Goal: Task Accomplishment & Management: Manage account settings

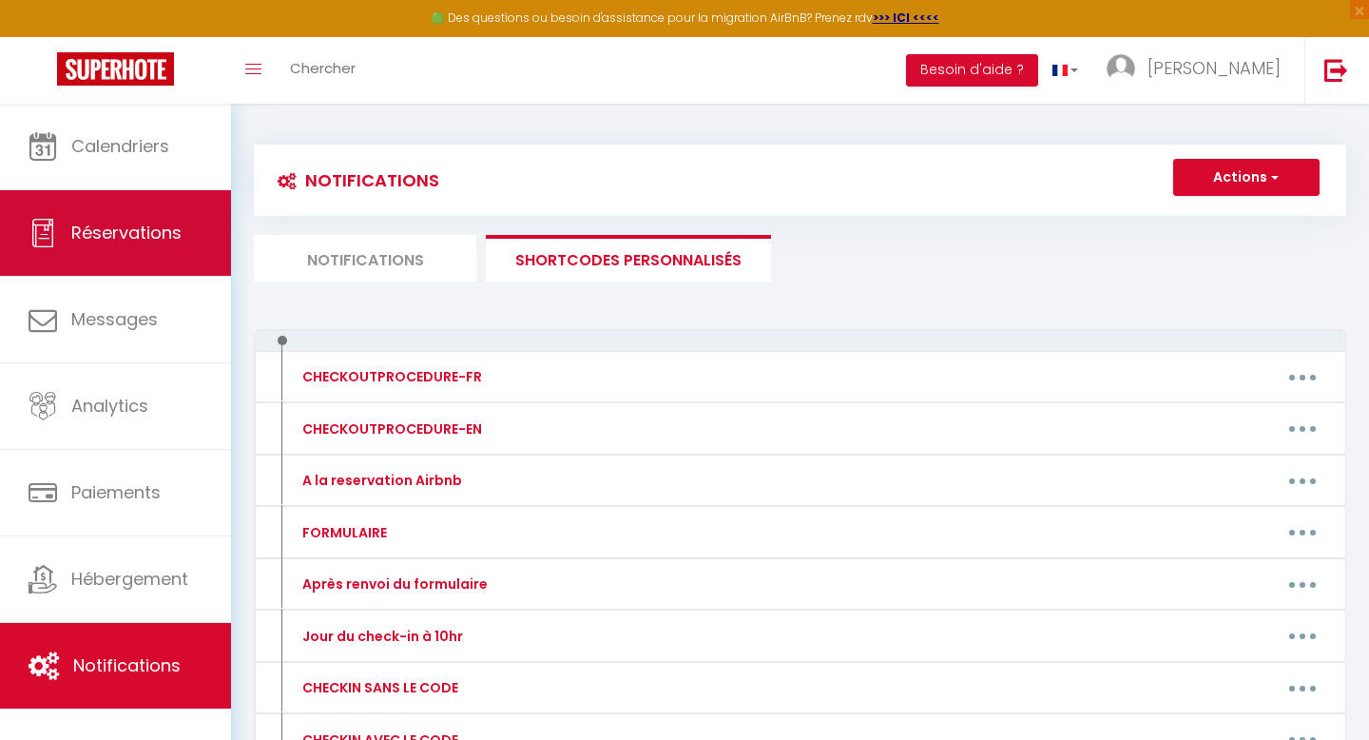
scroll to position [132, 0]
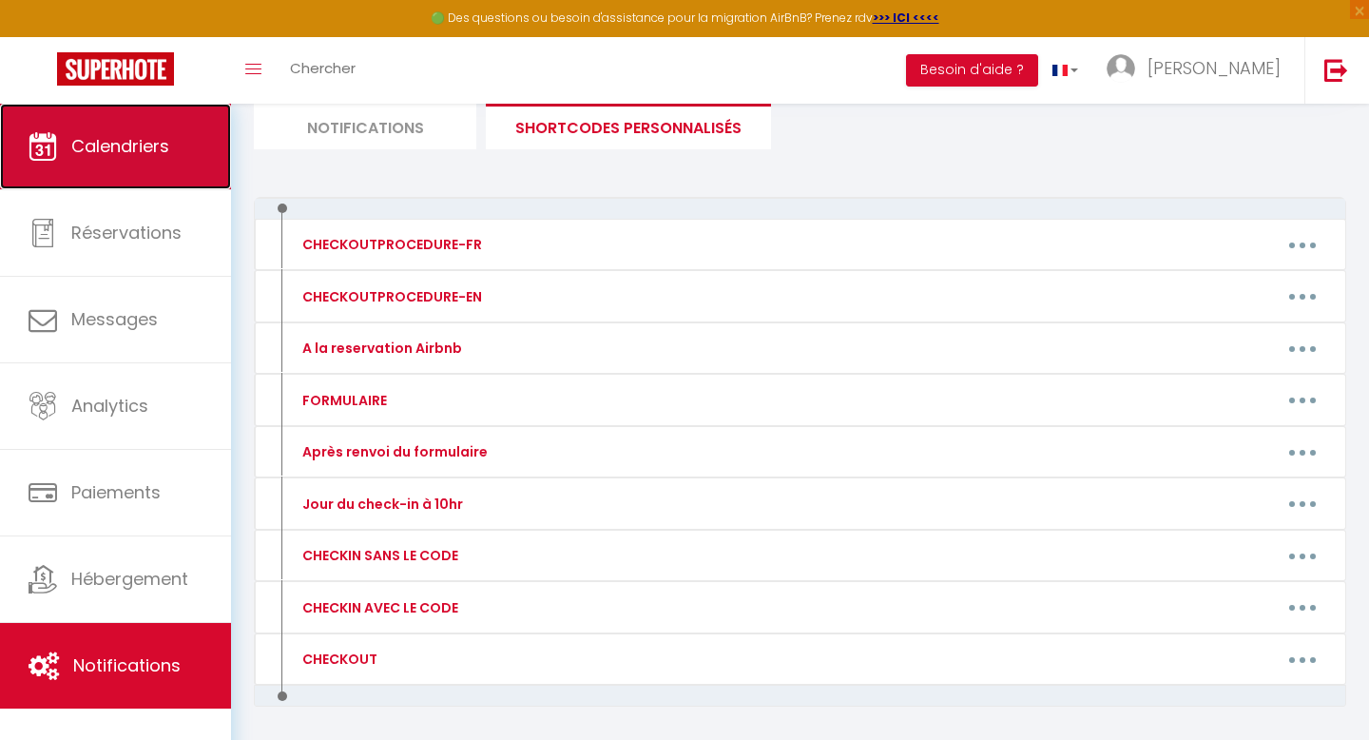
click at [122, 178] on link "Calendriers" at bounding box center [115, 147] width 231 height 86
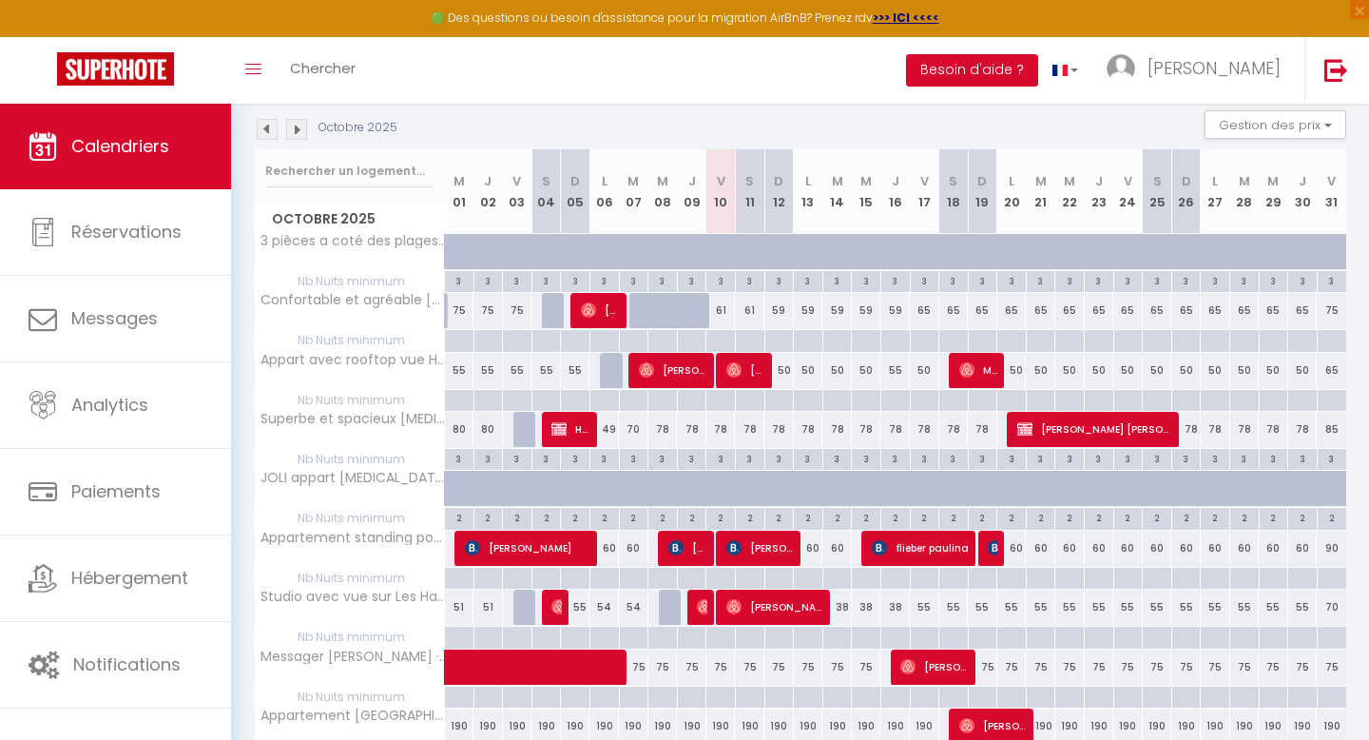
scroll to position [205, 0]
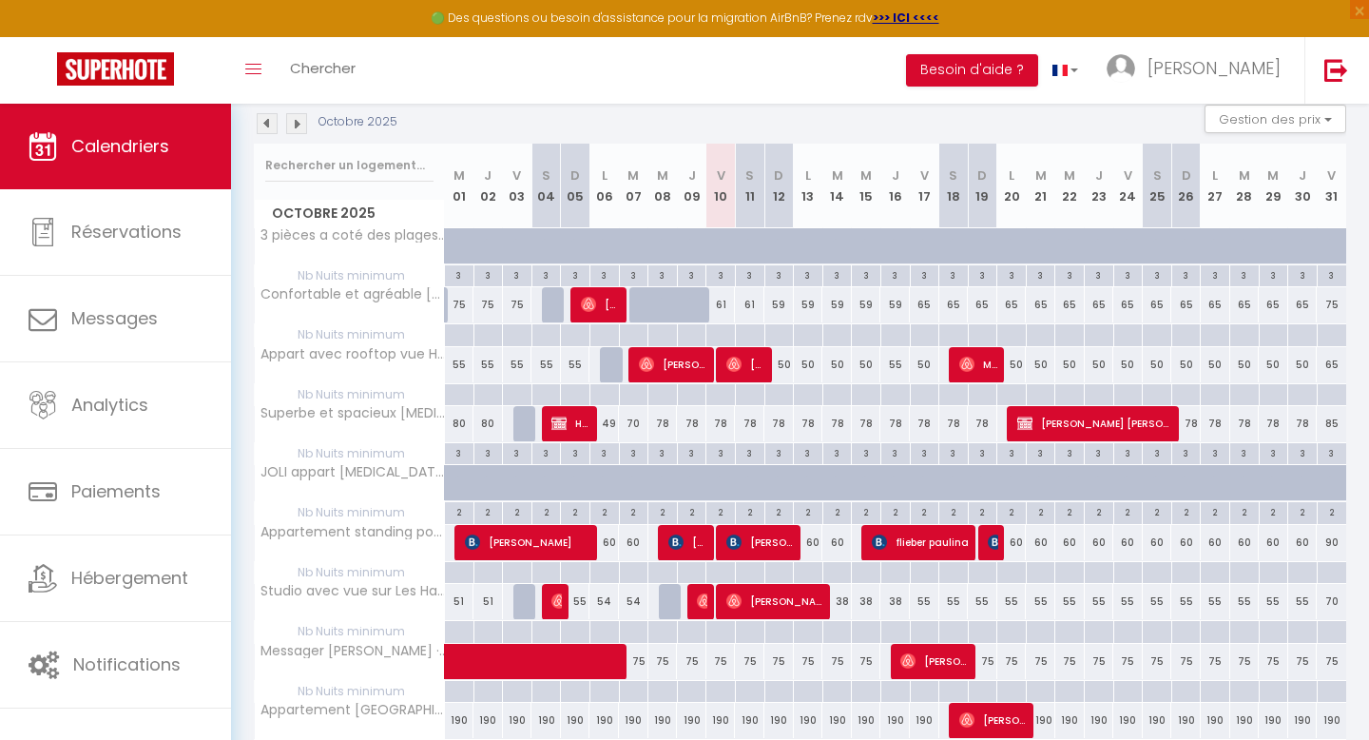
click at [743, 425] on div "78" at bounding box center [749, 423] width 29 height 35
select select
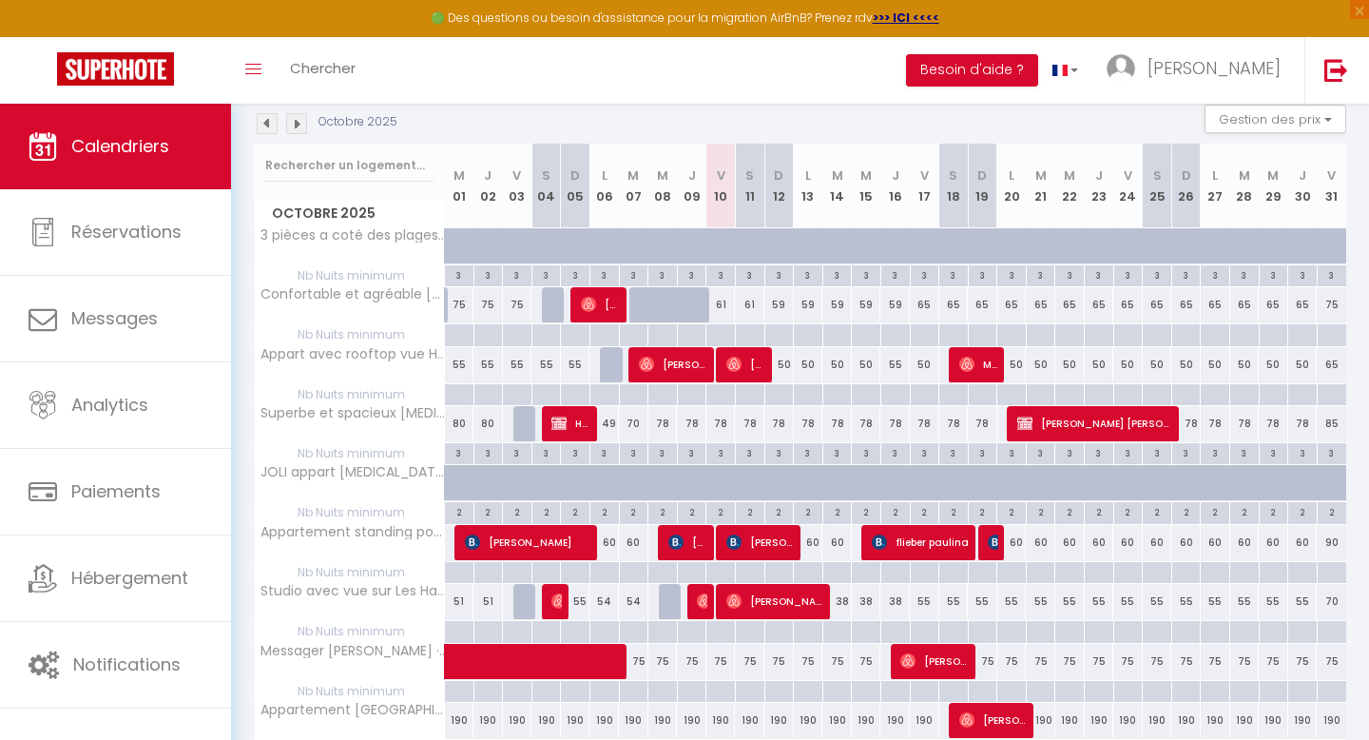
select select
type input "78"
type input "Sam 11 Octobre 2025"
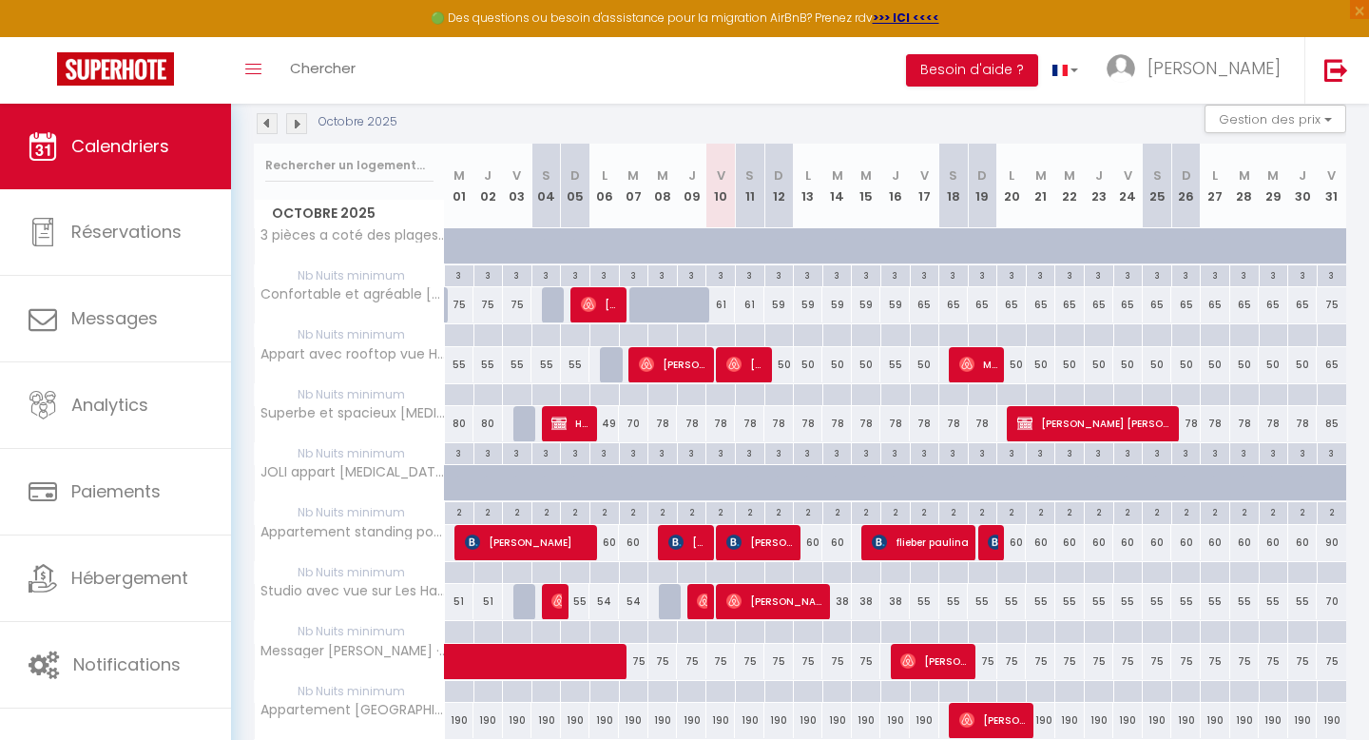
type input "Dim 12 Octobre 2025"
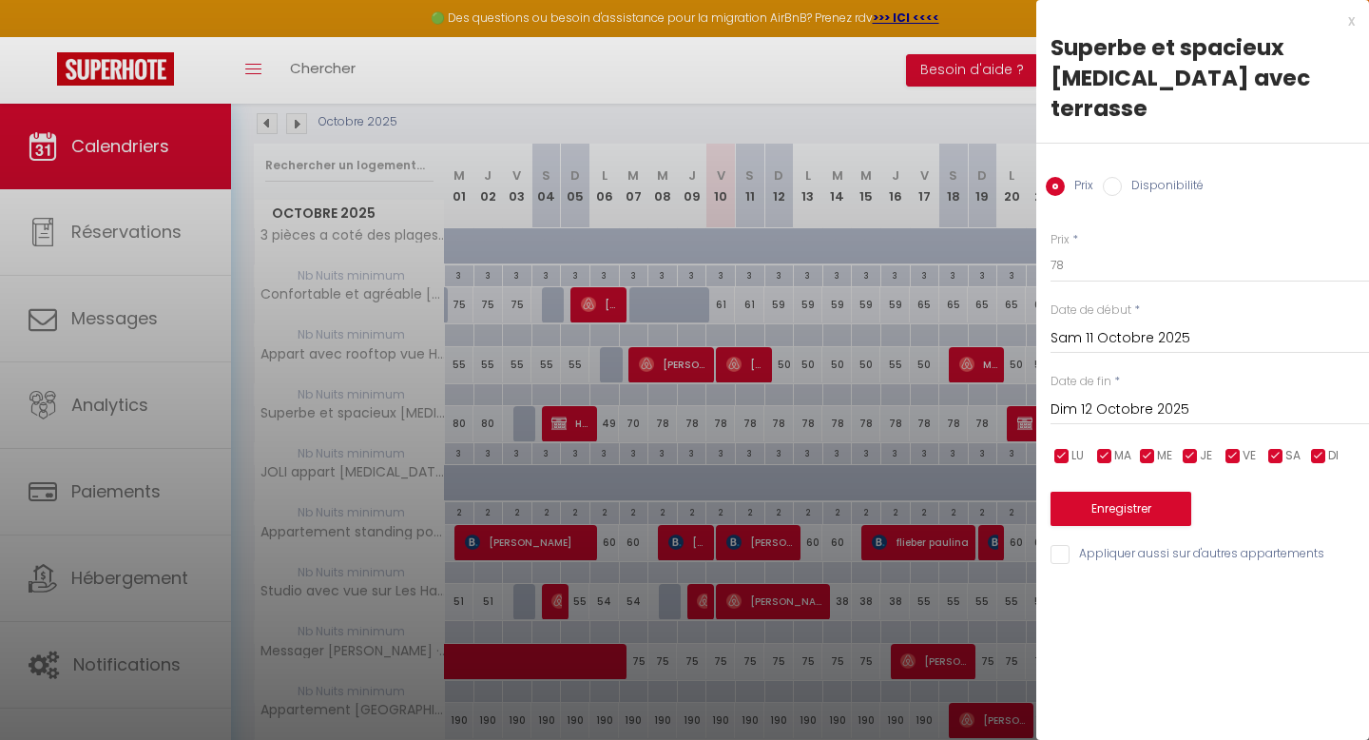
click at [977, 424] on div at bounding box center [684, 370] width 1369 height 740
select select
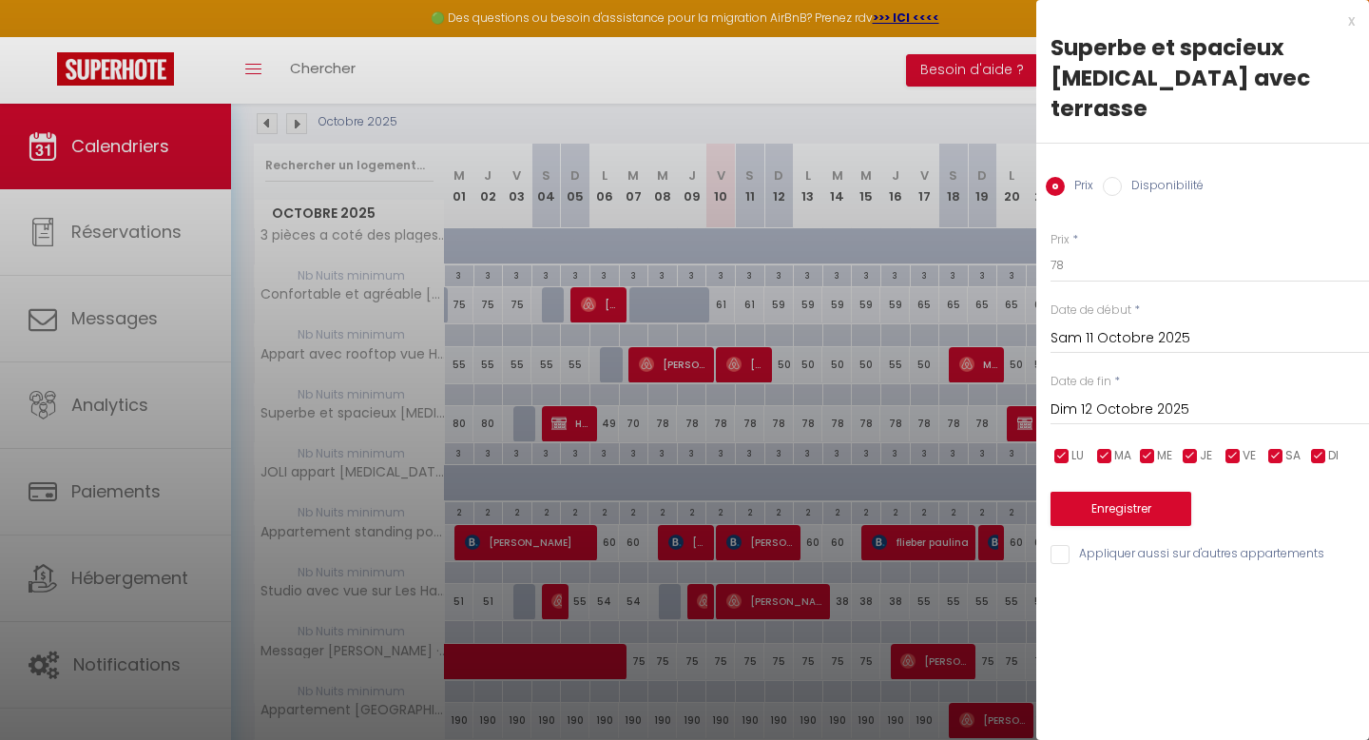
select select
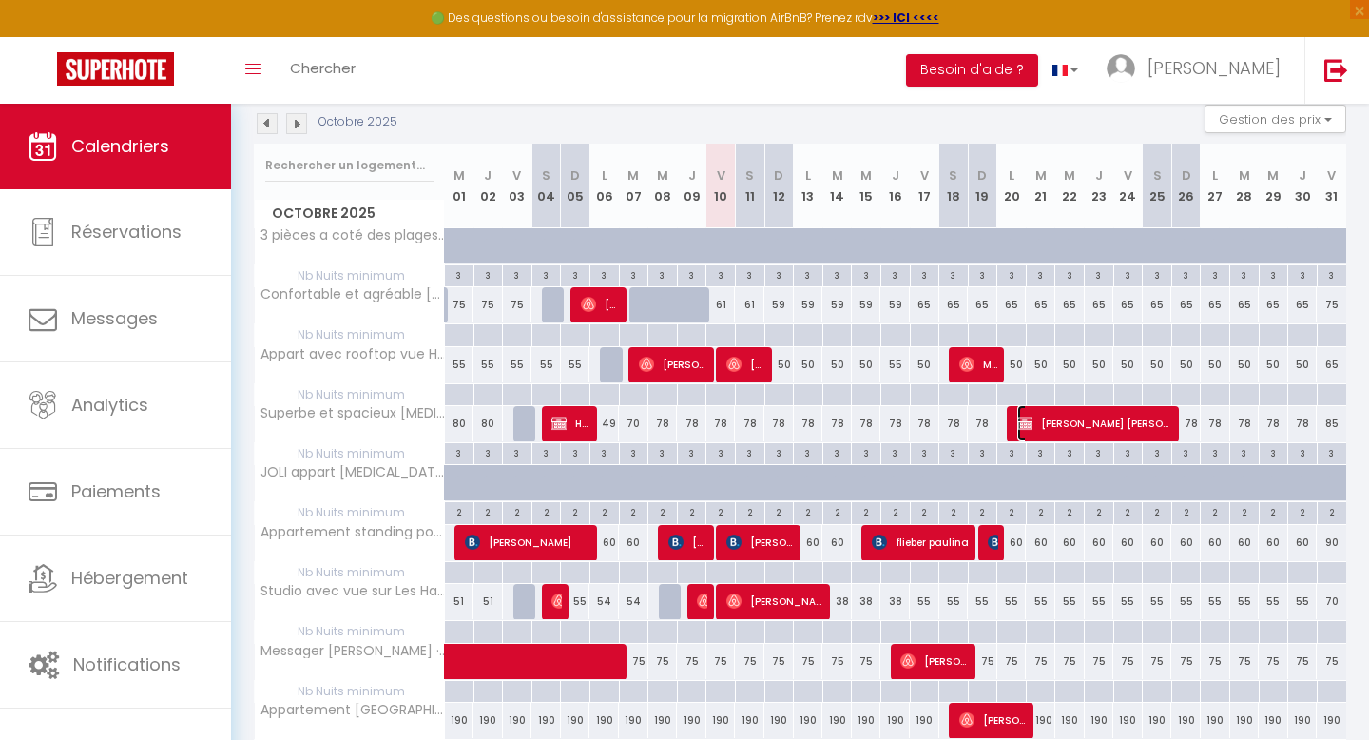
click at [1044, 431] on span "[PERSON_NAME] [PERSON_NAME]" at bounding box center [1095, 423] width 157 height 36
select select "OK"
select select "KO"
select select "0"
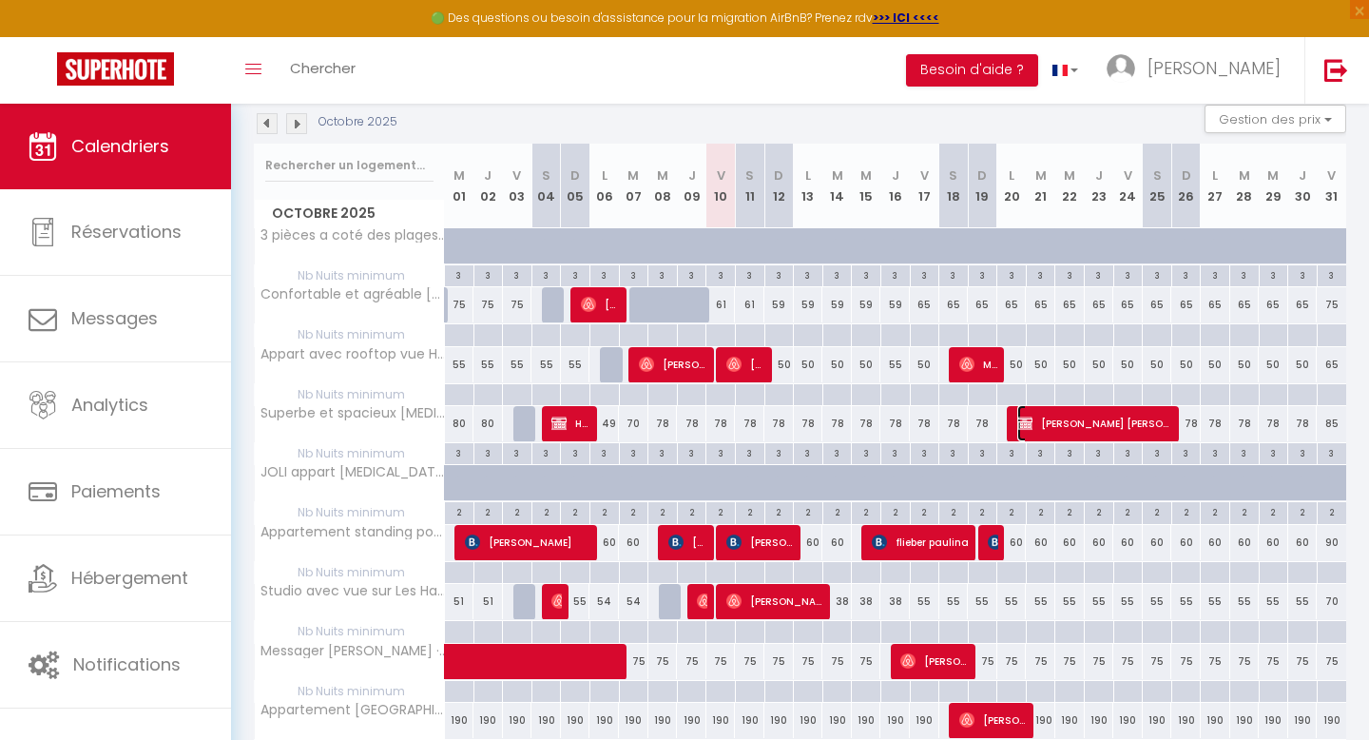
select select "1"
select select
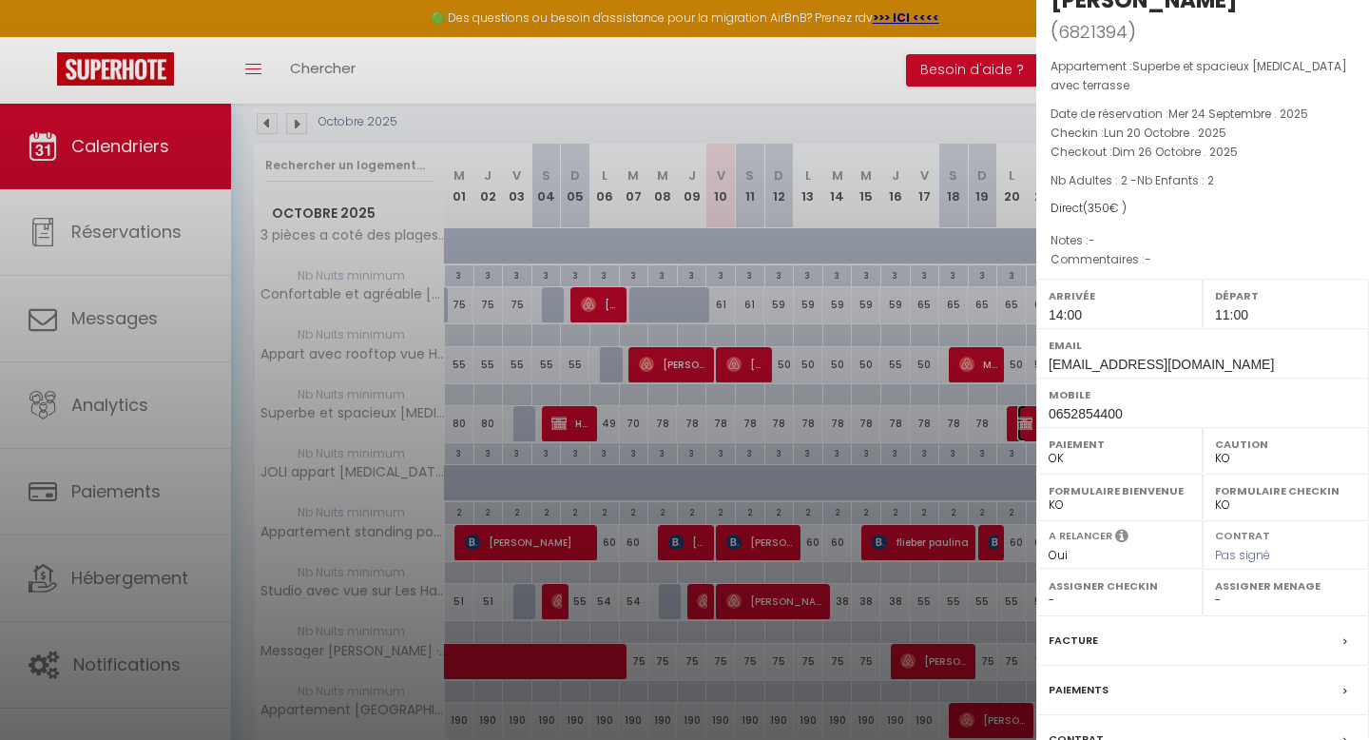
scroll to position [146, 0]
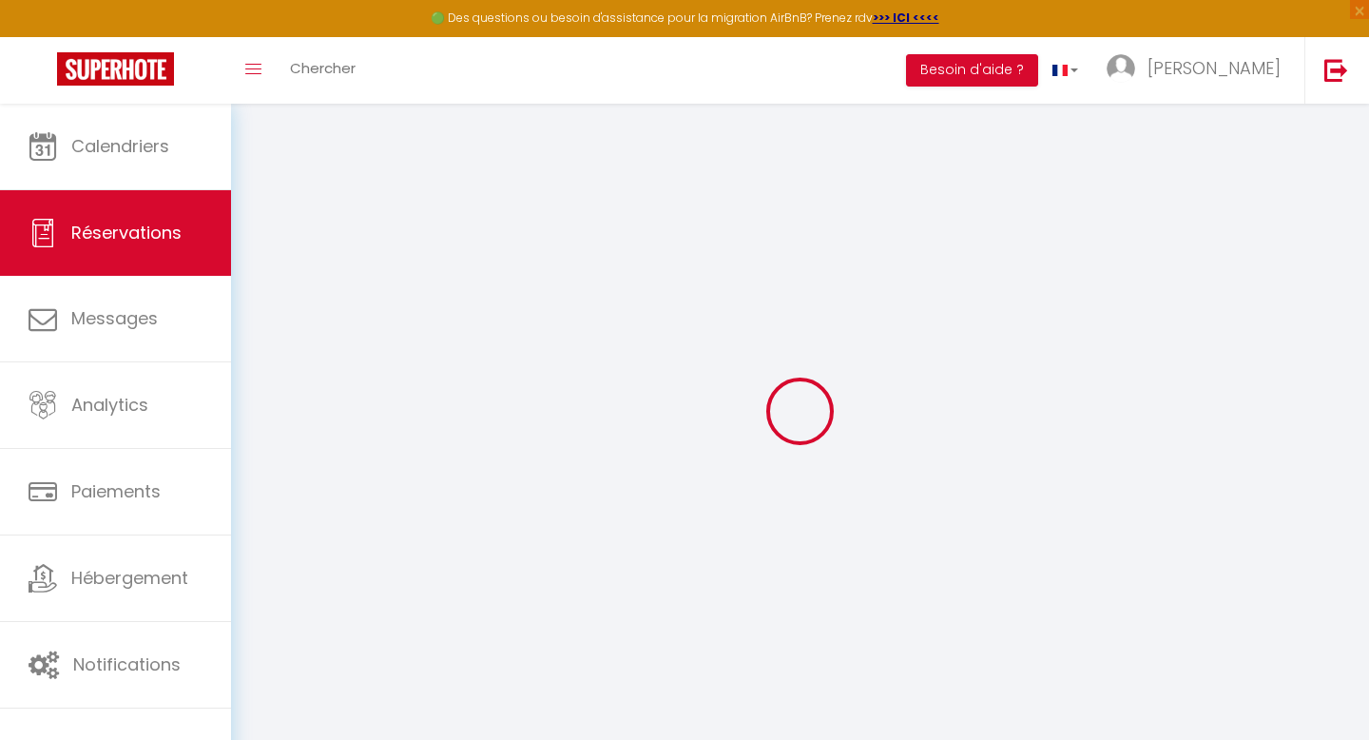
type input "[PERSON_NAME]"
type input "[EMAIL_ADDRESS][DOMAIN_NAME]"
type input "0652854400"
select select
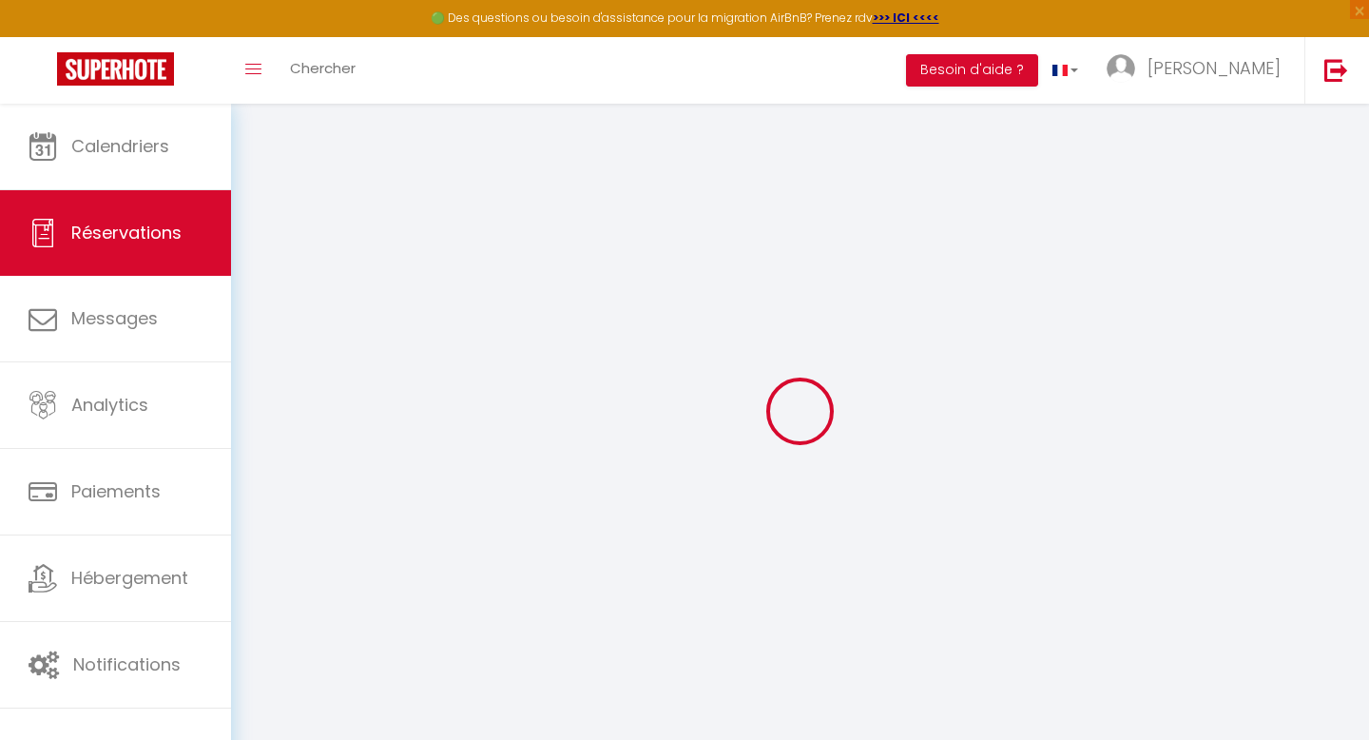
select select "23384"
select select "1"
type input "Lun 20 Octobre 2025"
select select
type input "Dim 26 Octobre 2025"
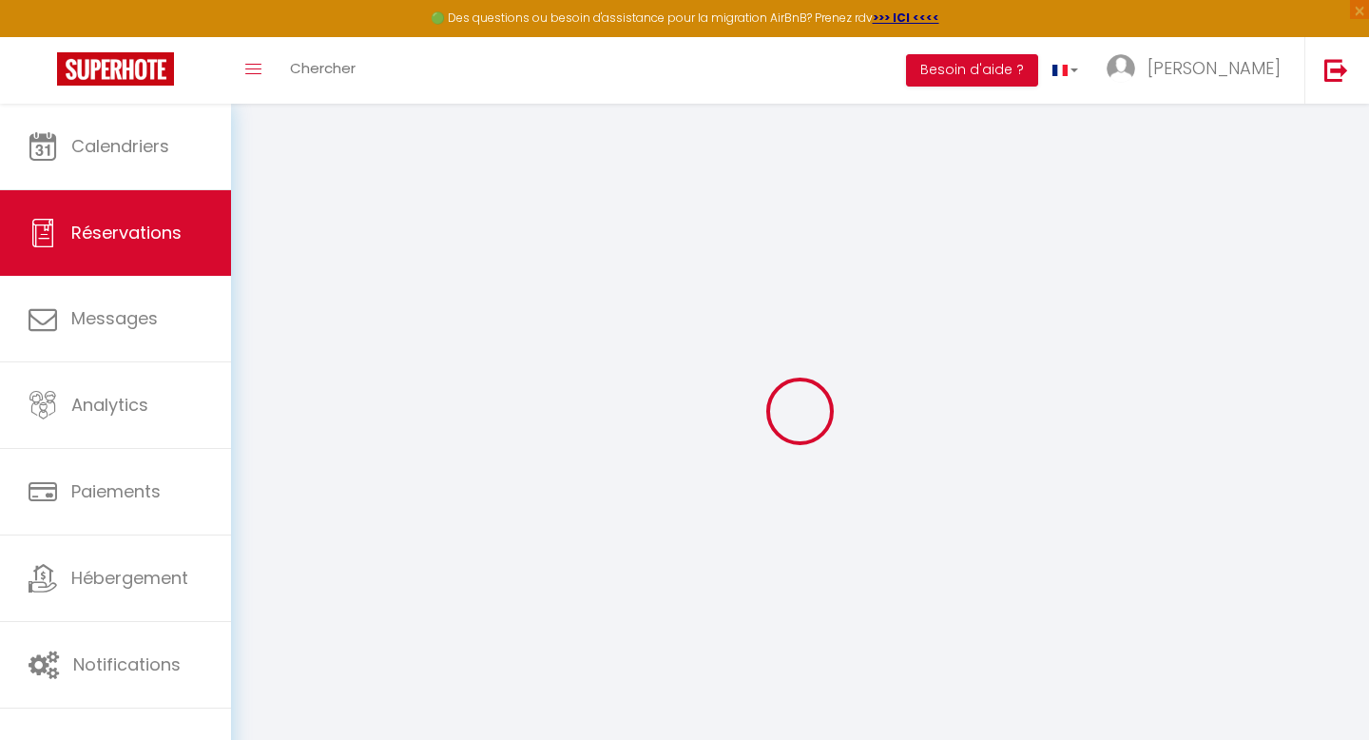
select select
type input "2"
select select "12"
select select
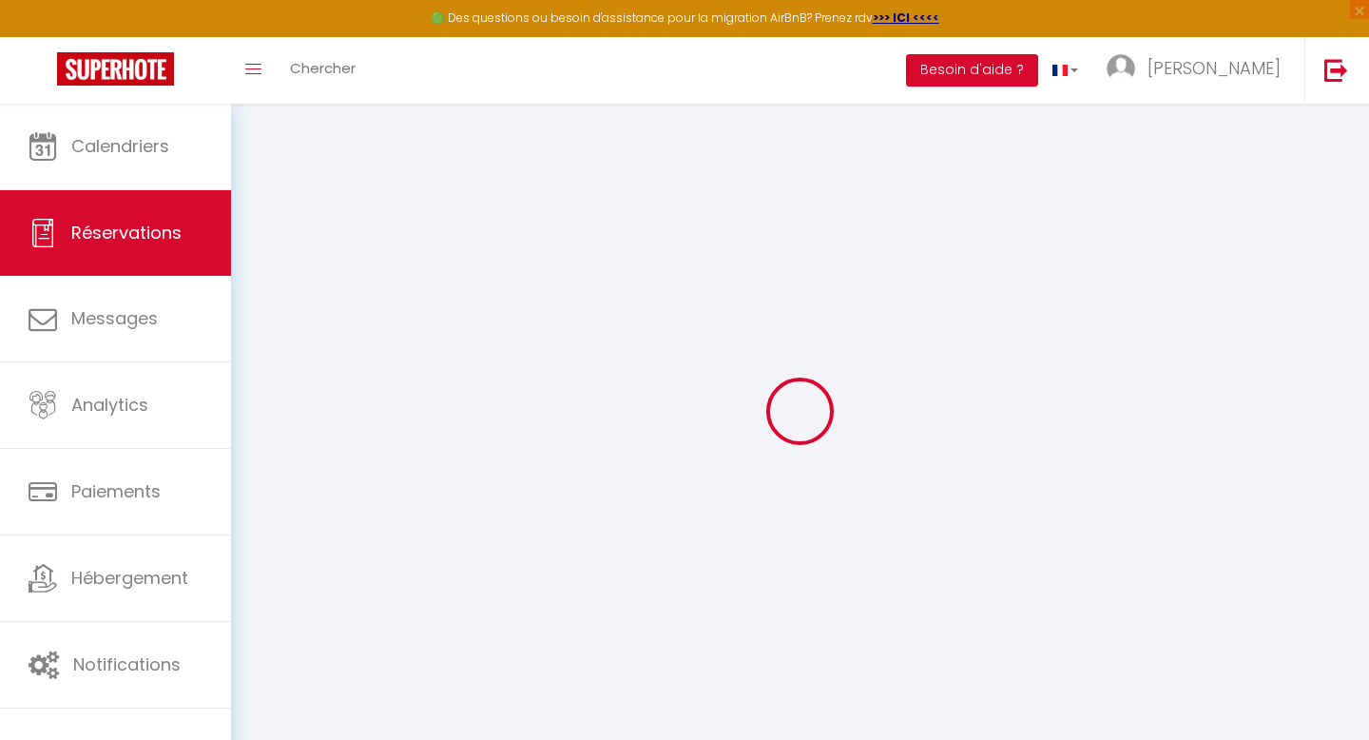
type input "350"
checkbox input "false"
type input "0"
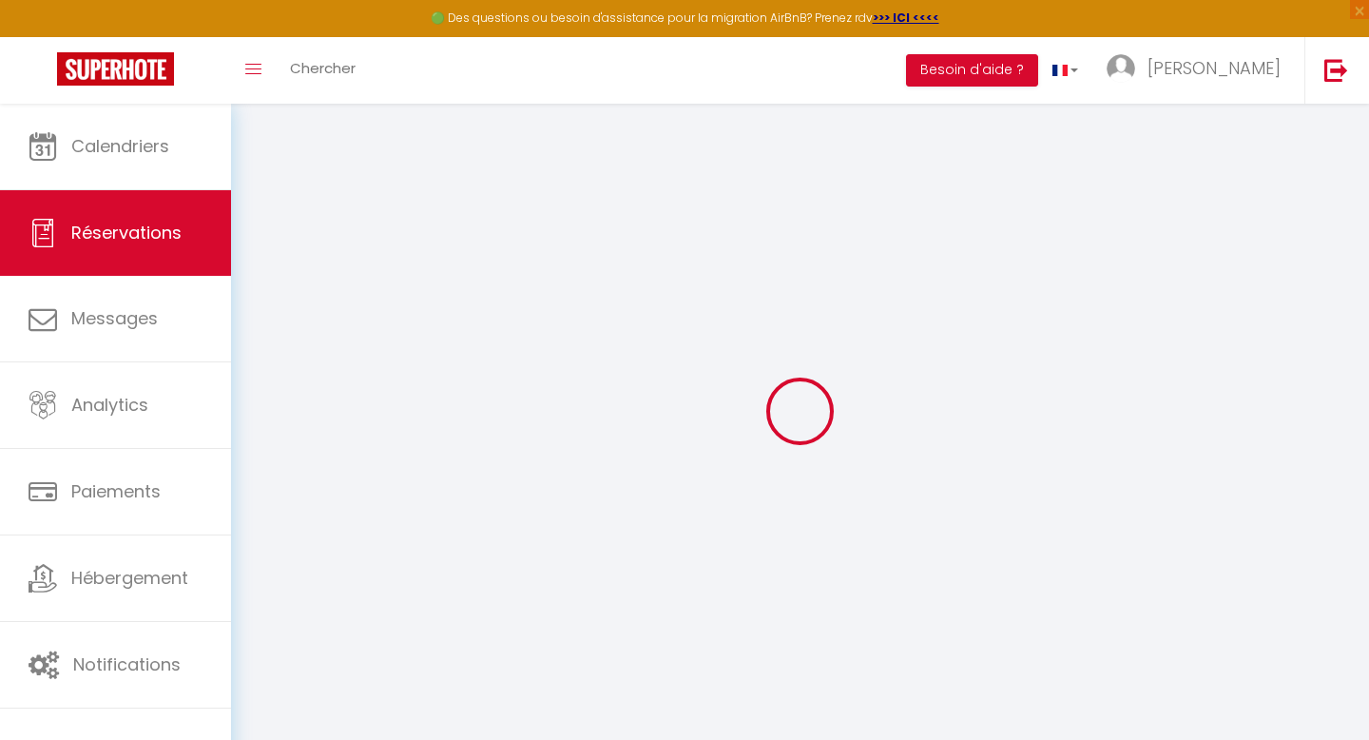
type input "0"
select select
select select "14"
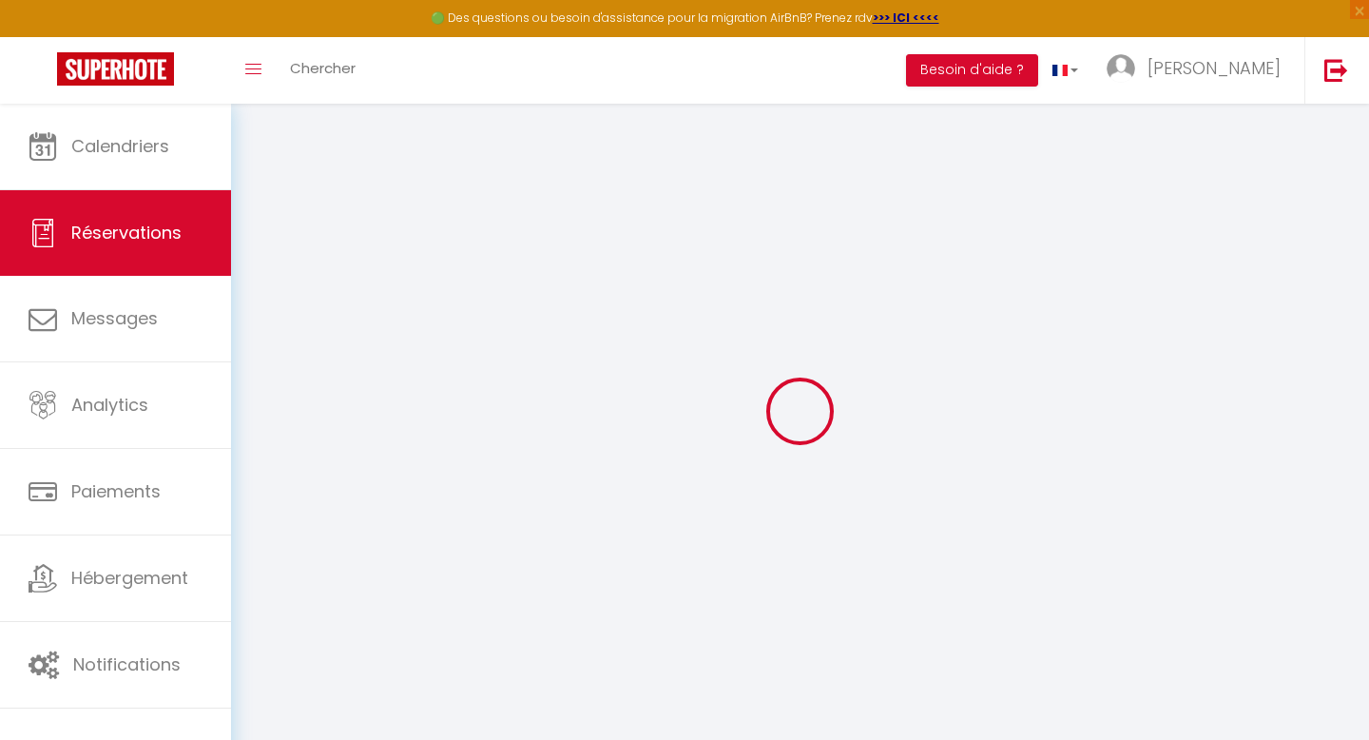
checkbox input "false"
select select
checkbox input "false"
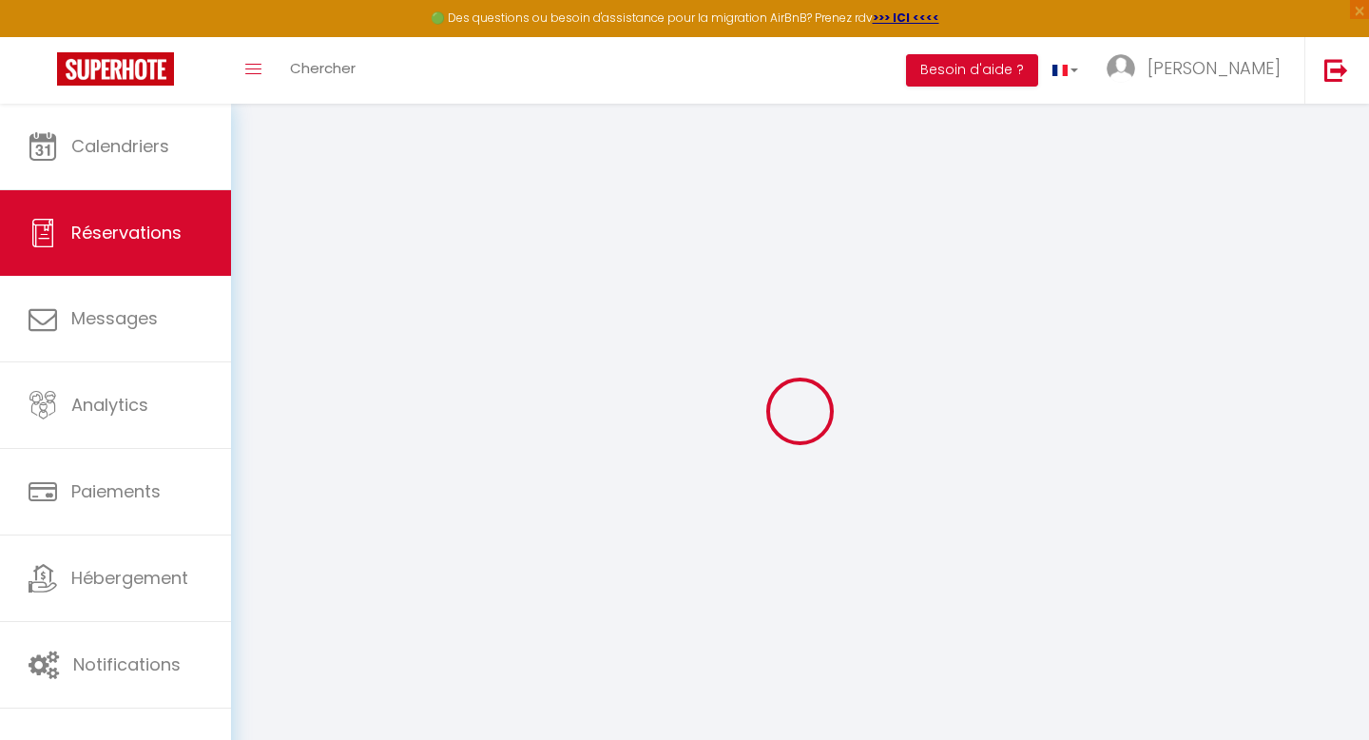
select select
checkbox input "false"
select select
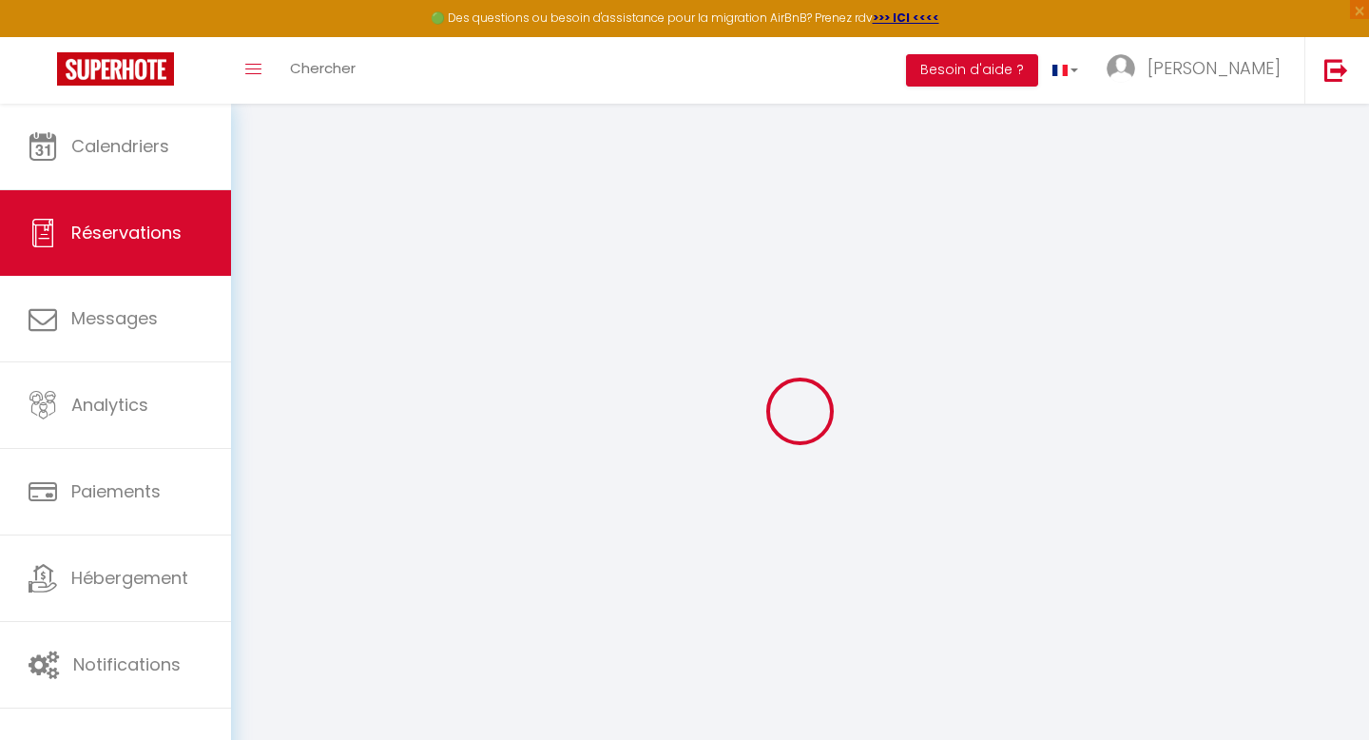
select select
checkbox input "false"
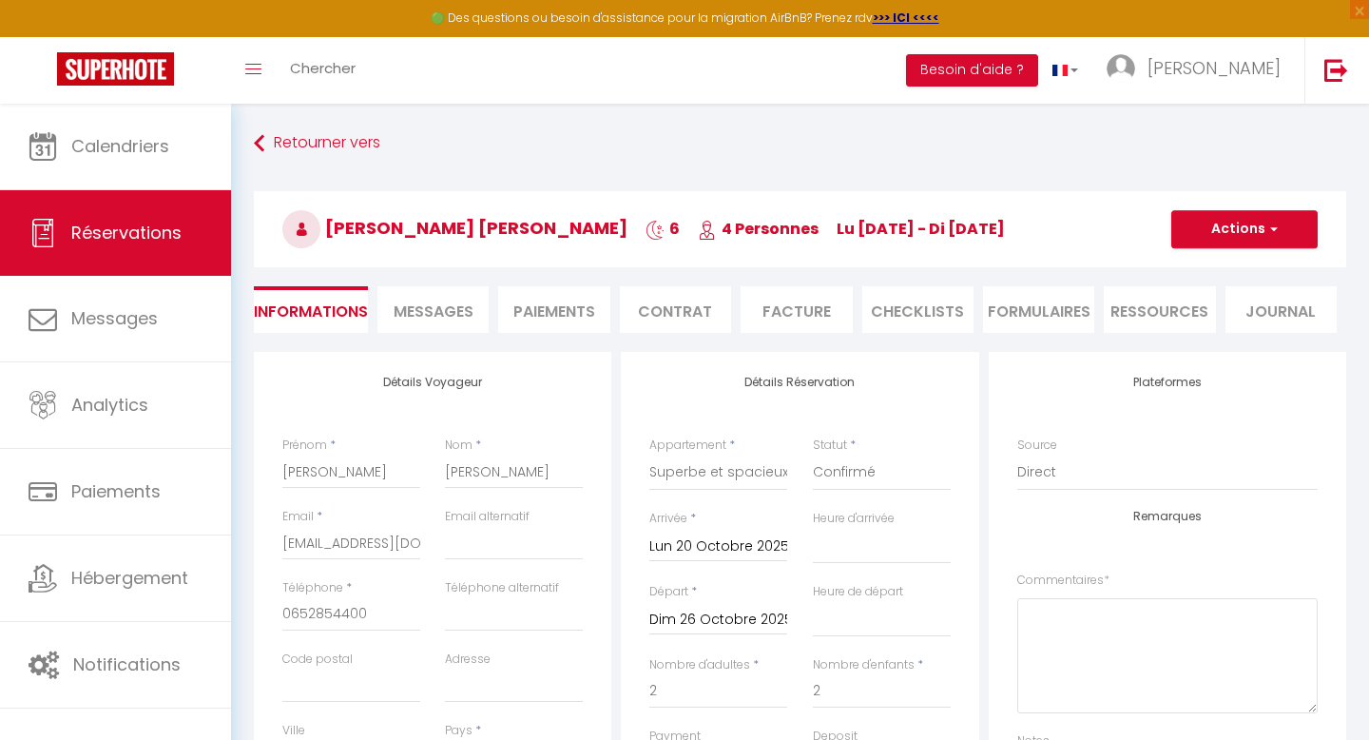
select select
checkbox input "false"
select select
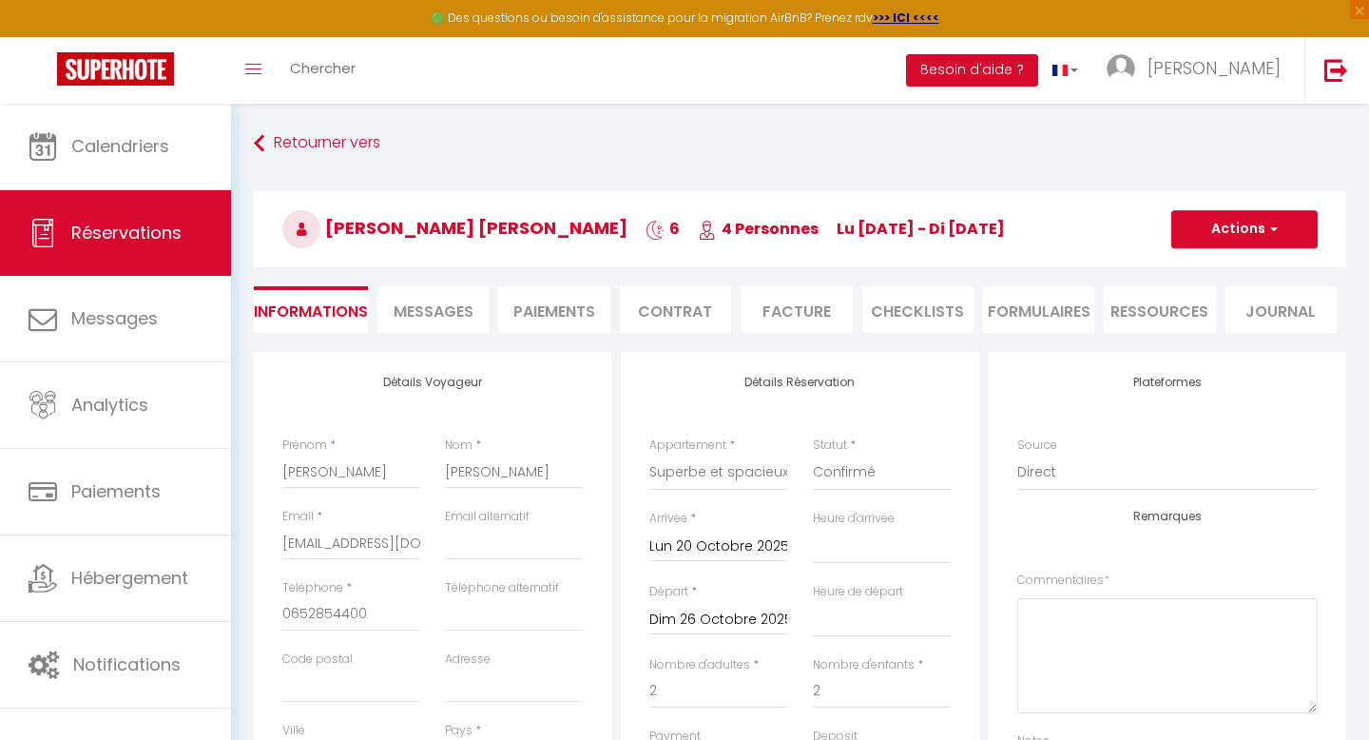
checkbox input "false"
select select "14:00"
select select "11:00"
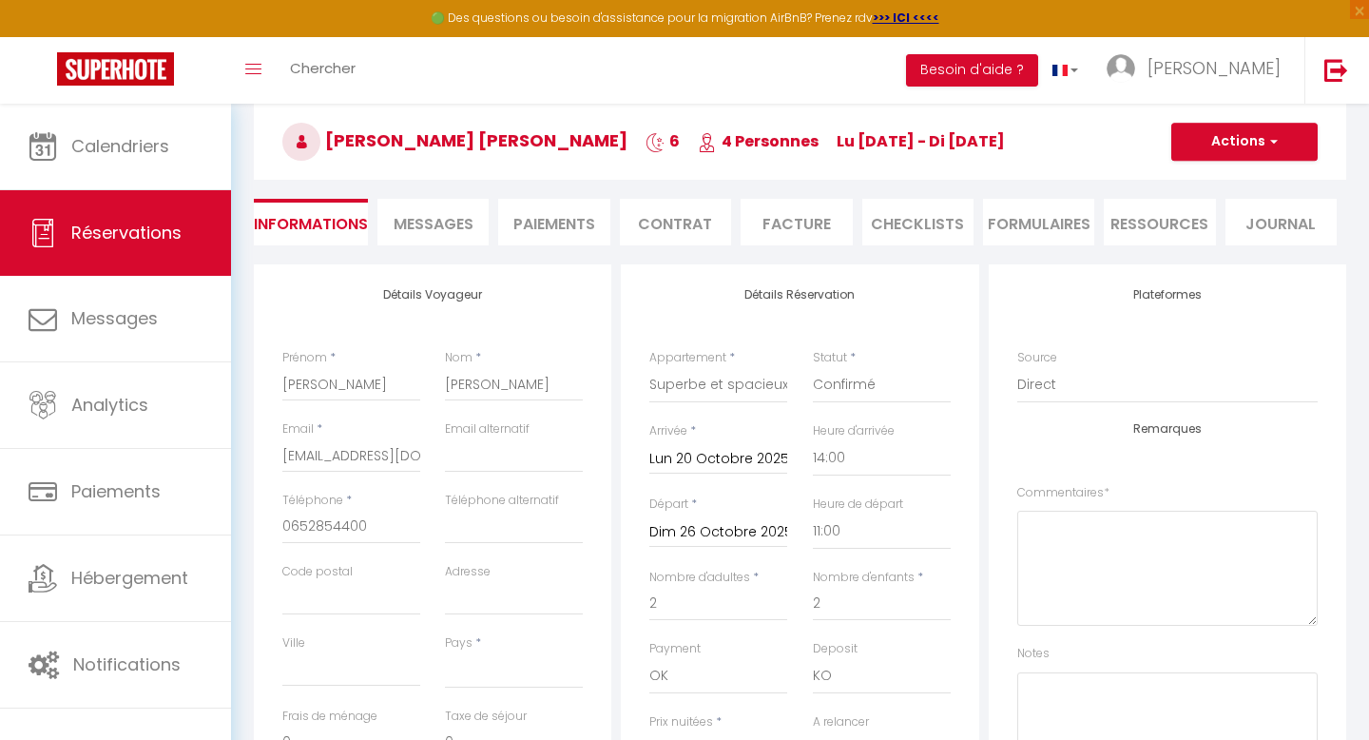
scroll to position [82, 0]
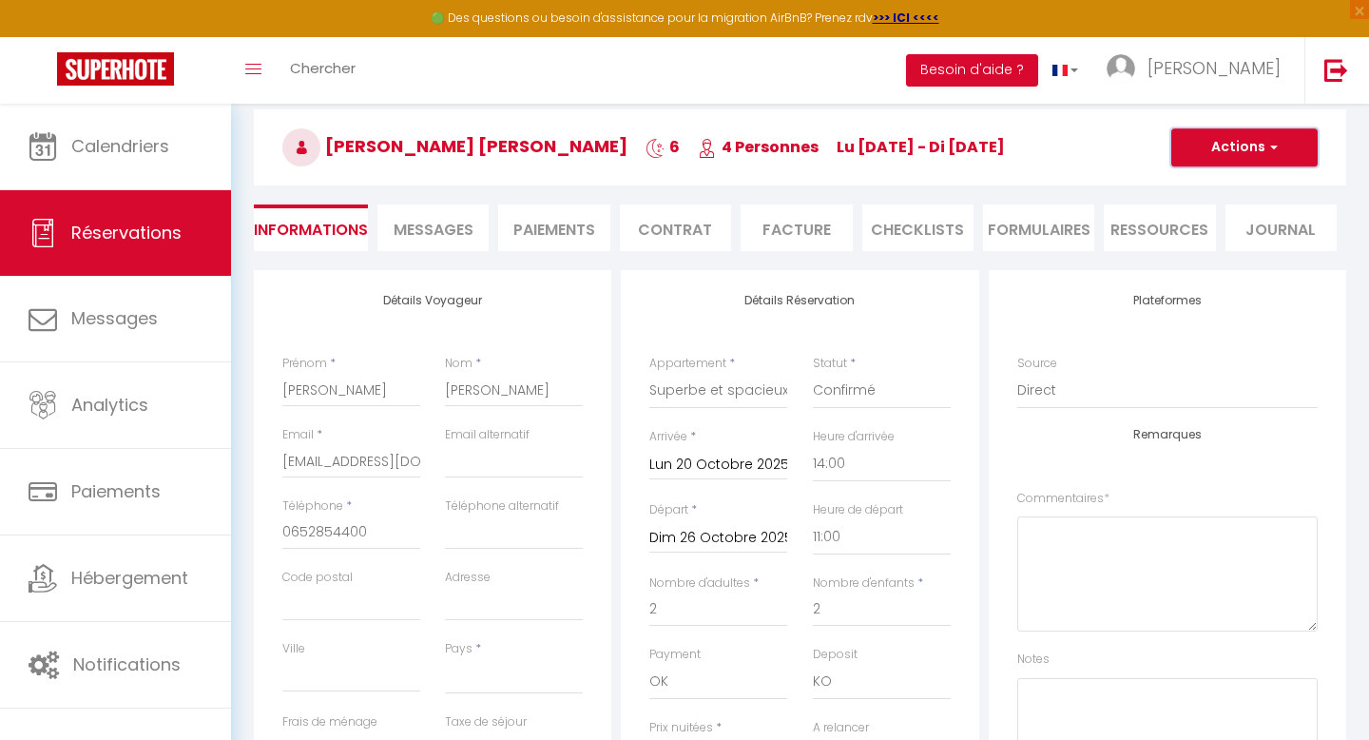
click at [1272, 142] on span "button" at bounding box center [1270, 147] width 11 height 17
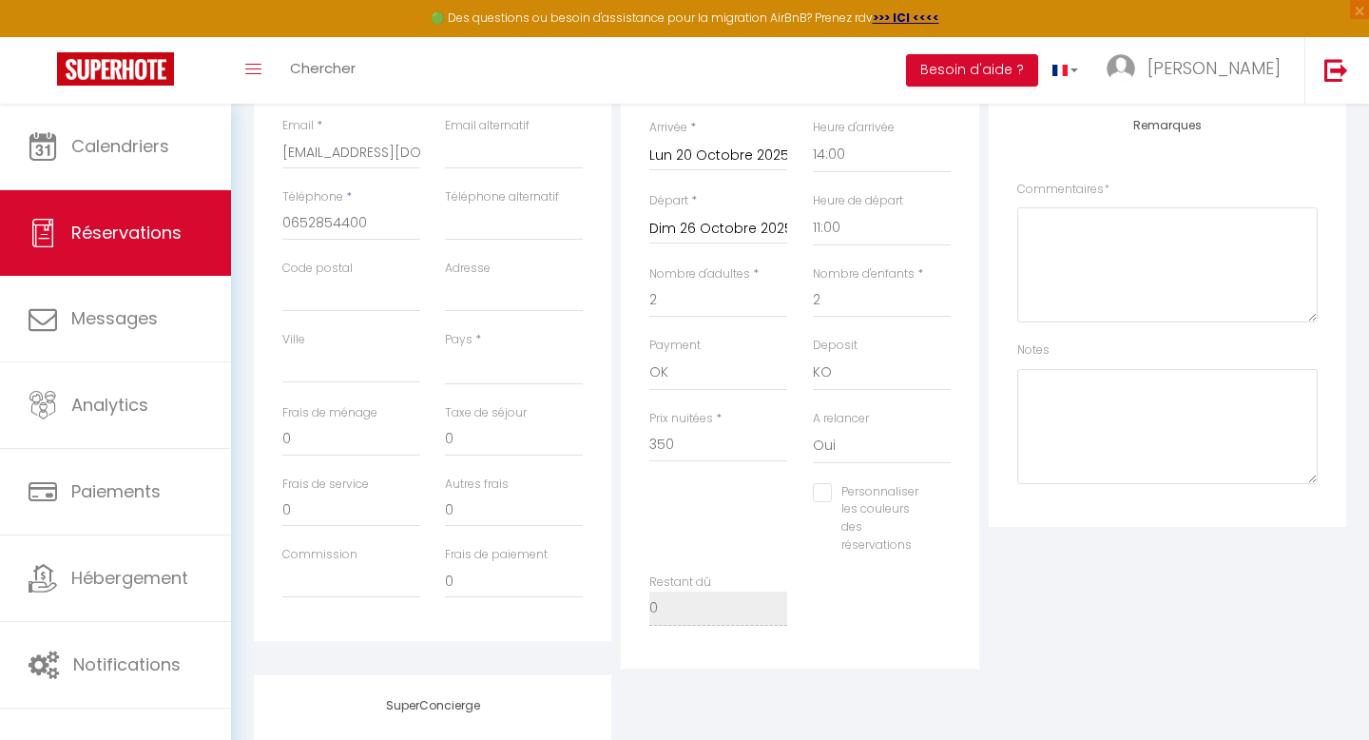
scroll to position [393, 0]
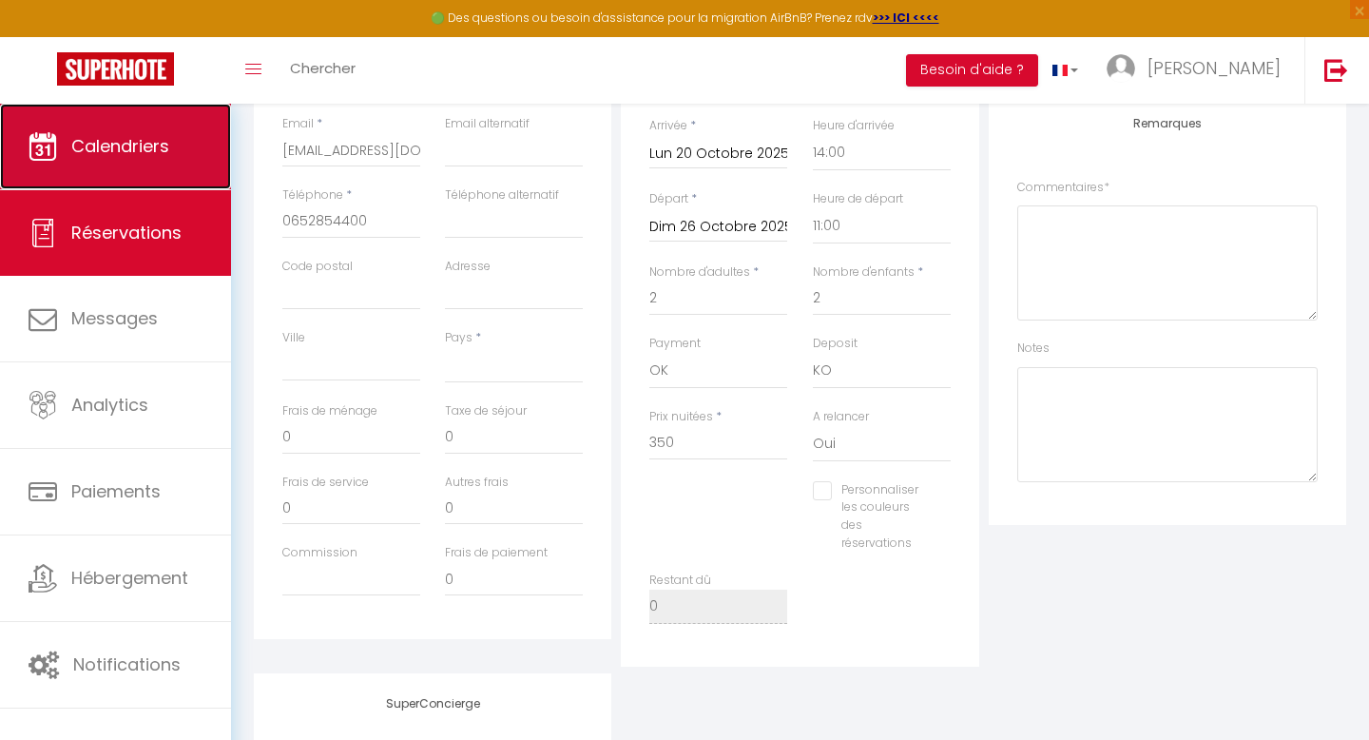
click at [120, 141] on span "Calendriers" at bounding box center [120, 146] width 98 height 24
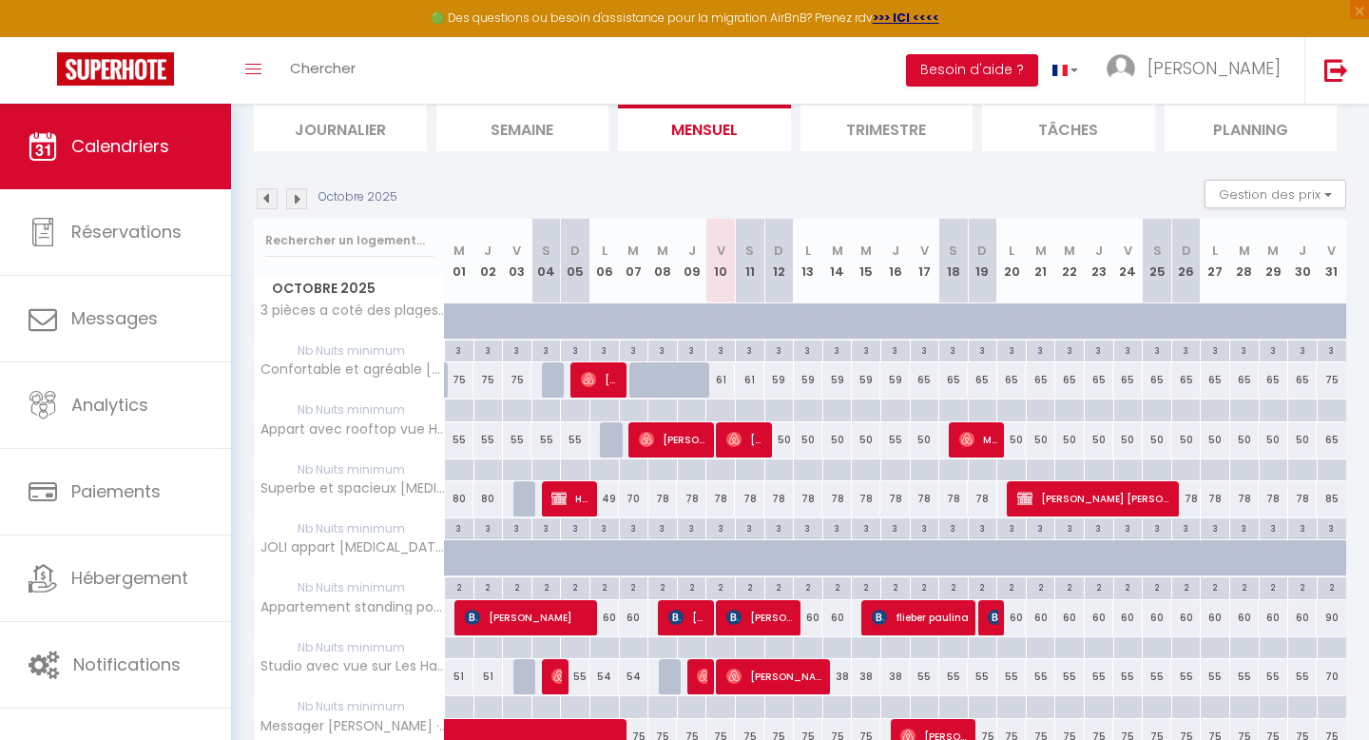
scroll to position [137, 0]
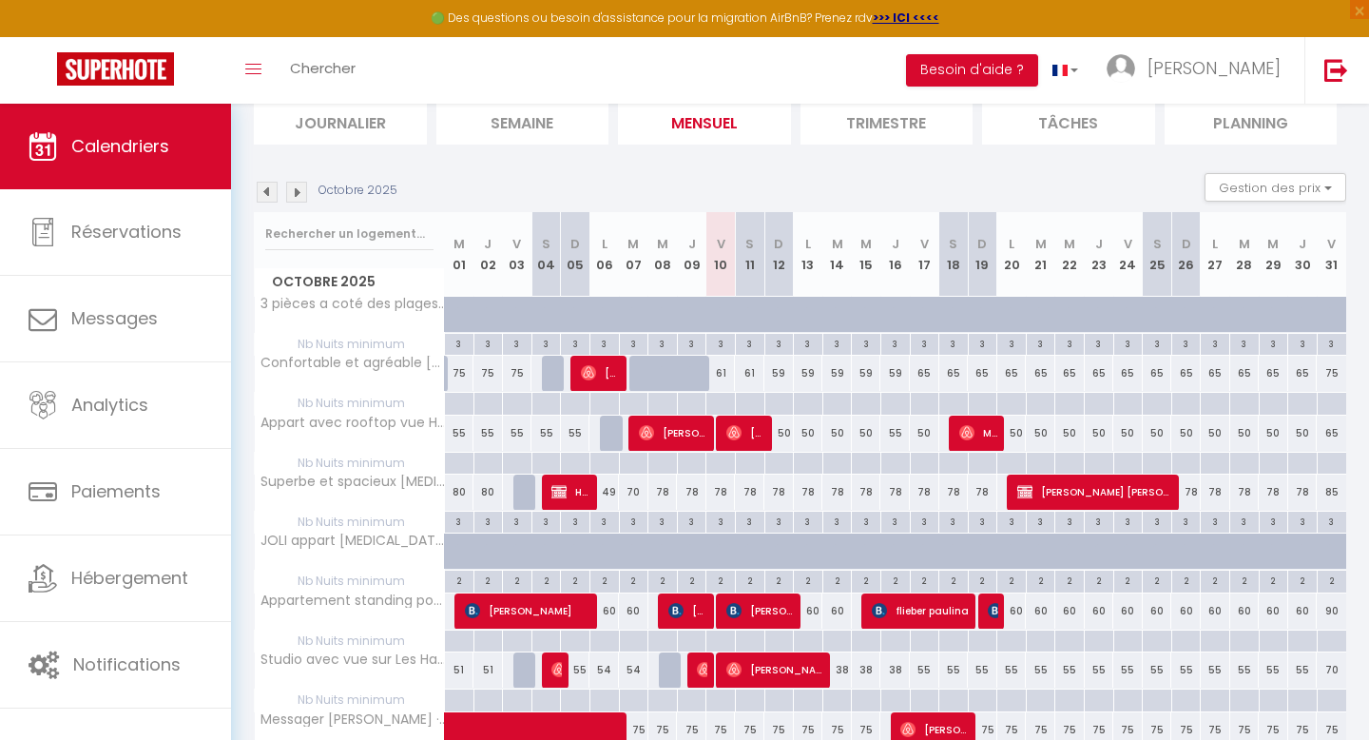
click at [753, 370] on div "61" at bounding box center [749, 373] width 29 height 35
type input "61"
type input "Sam 11 Octobre 2025"
type input "Dim 12 Octobre 2025"
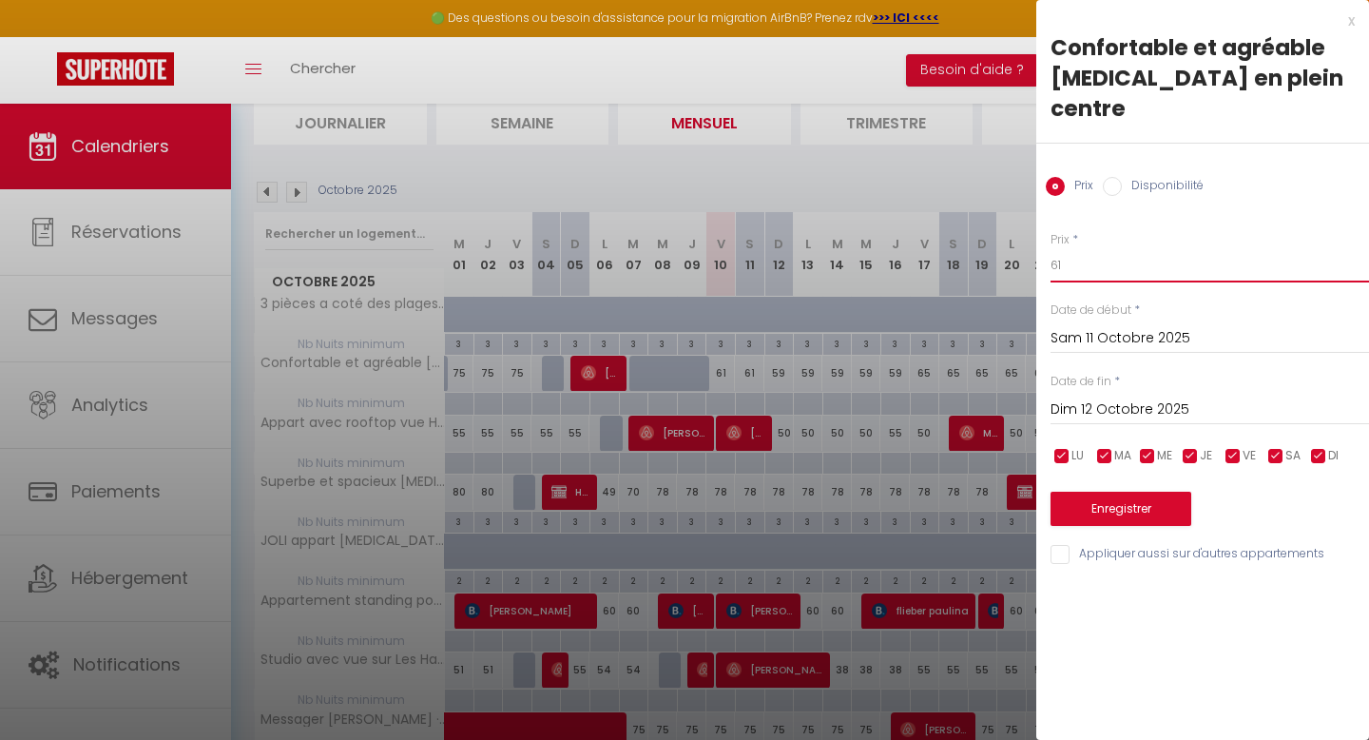
click at [1084, 248] on input "61" at bounding box center [1210, 265] width 319 height 34
type input "6"
type input "59"
click at [1122, 492] on button "Enregistrer" at bounding box center [1121, 509] width 141 height 34
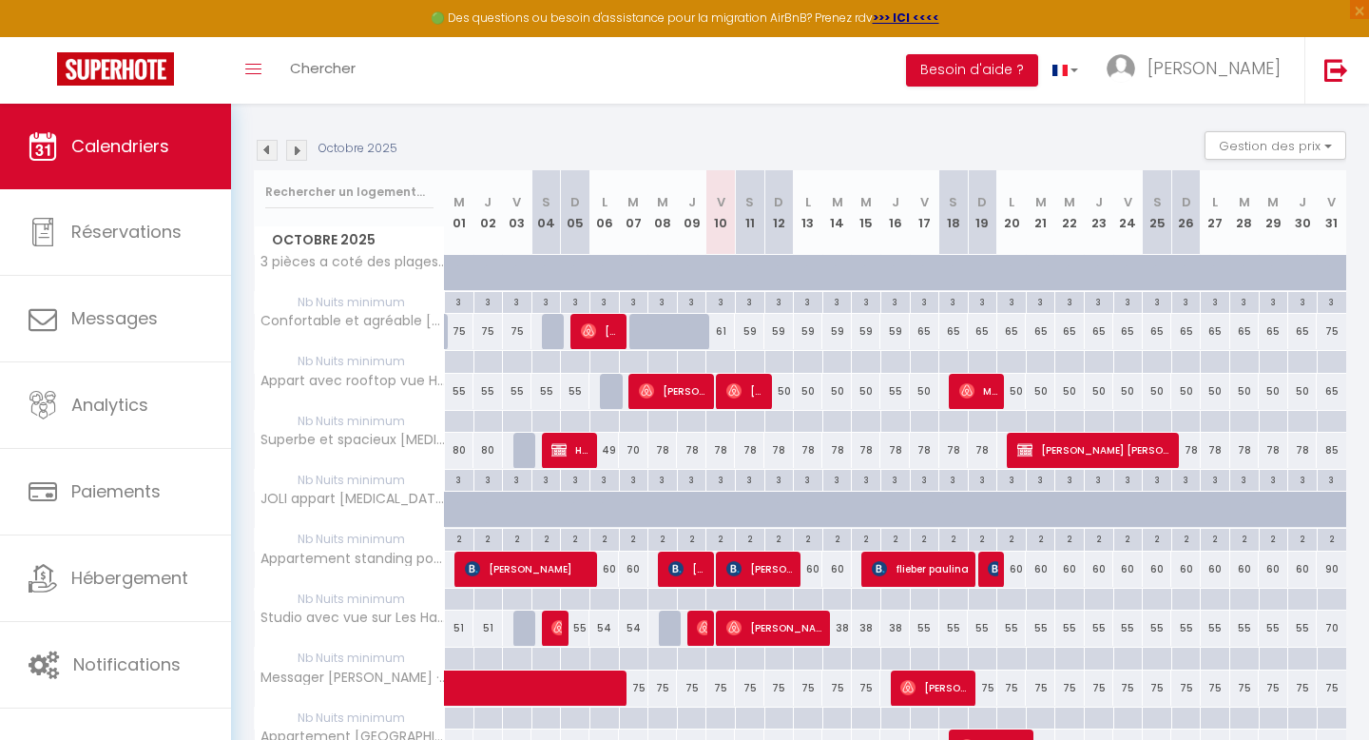
scroll to position [183, 0]
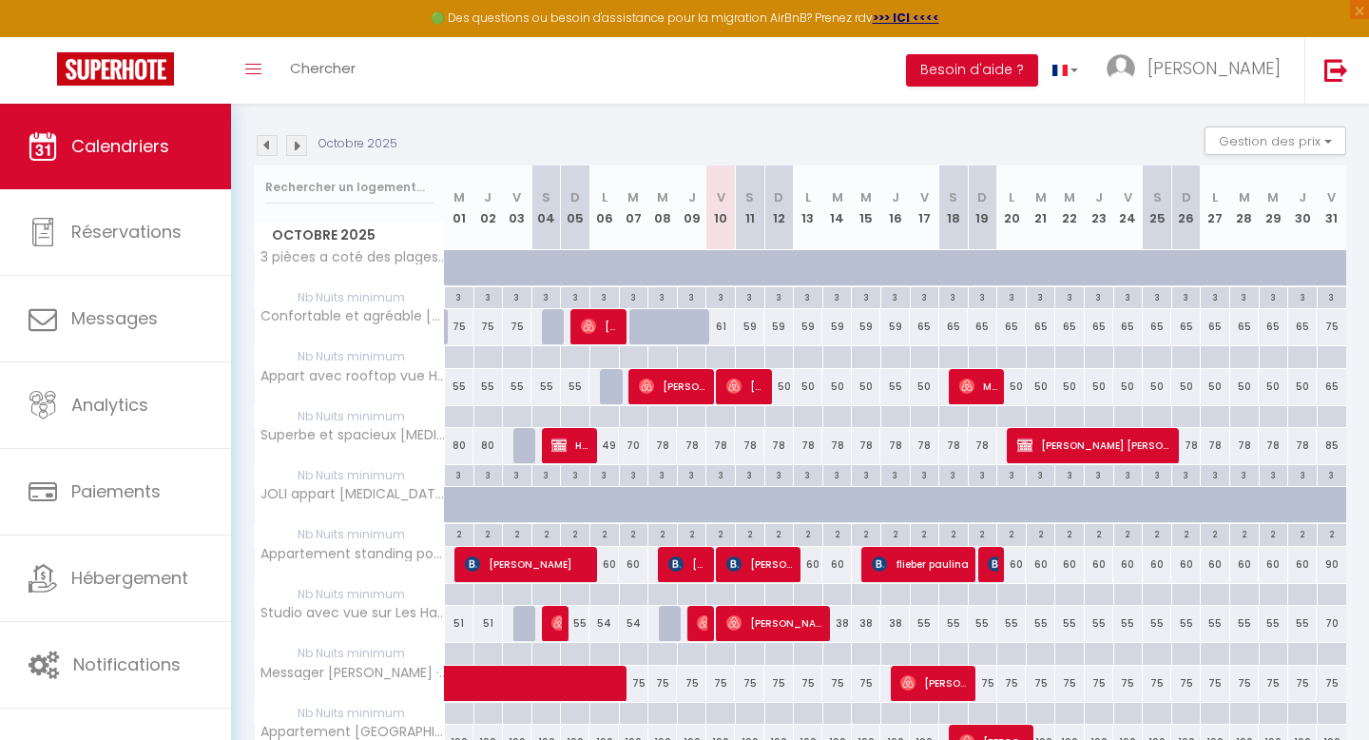
click at [743, 442] on div "78" at bounding box center [749, 445] width 29 height 35
type input "78"
type input "Sam 11 Octobre 2025"
type input "Dim 12 Octobre 2025"
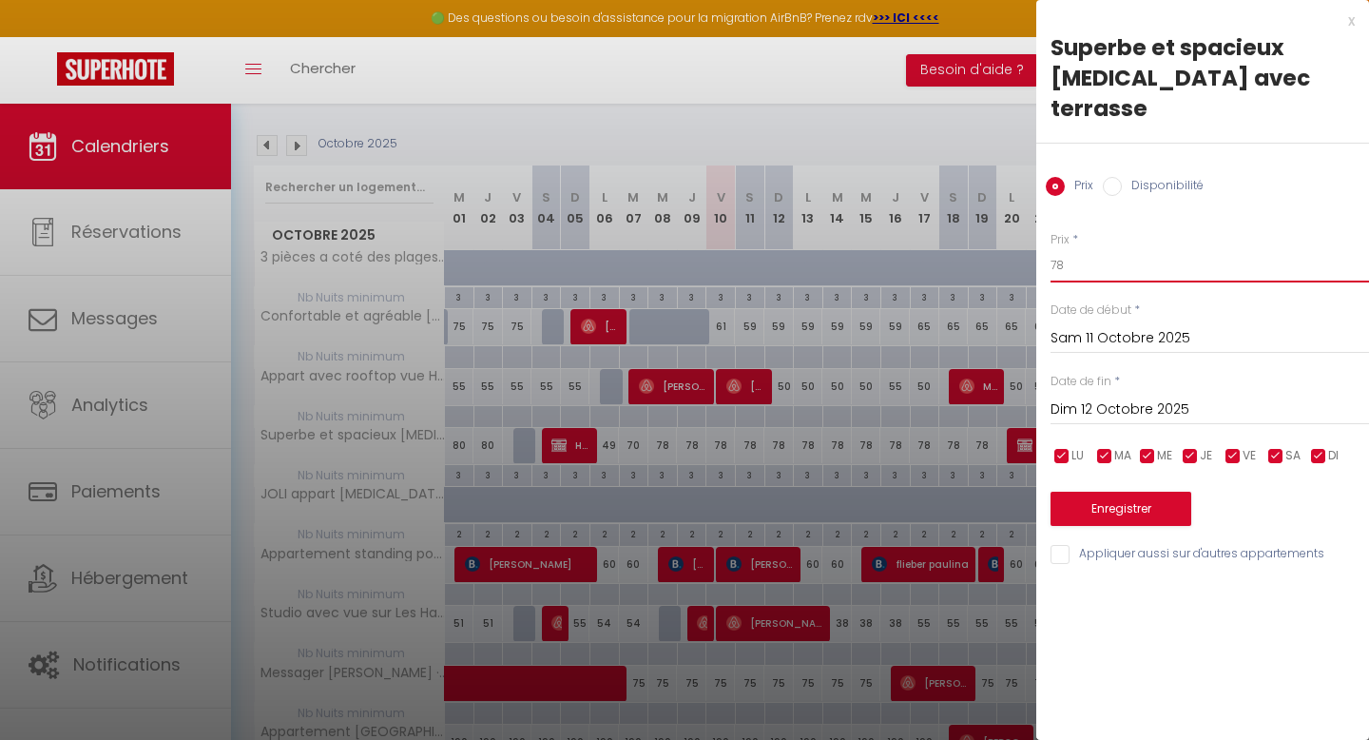
click at [1073, 248] on input "78" at bounding box center [1210, 265] width 319 height 34
type input "74"
click at [1149, 397] on input "Dim 12 Octobre 2025" at bounding box center [1210, 409] width 319 height 25
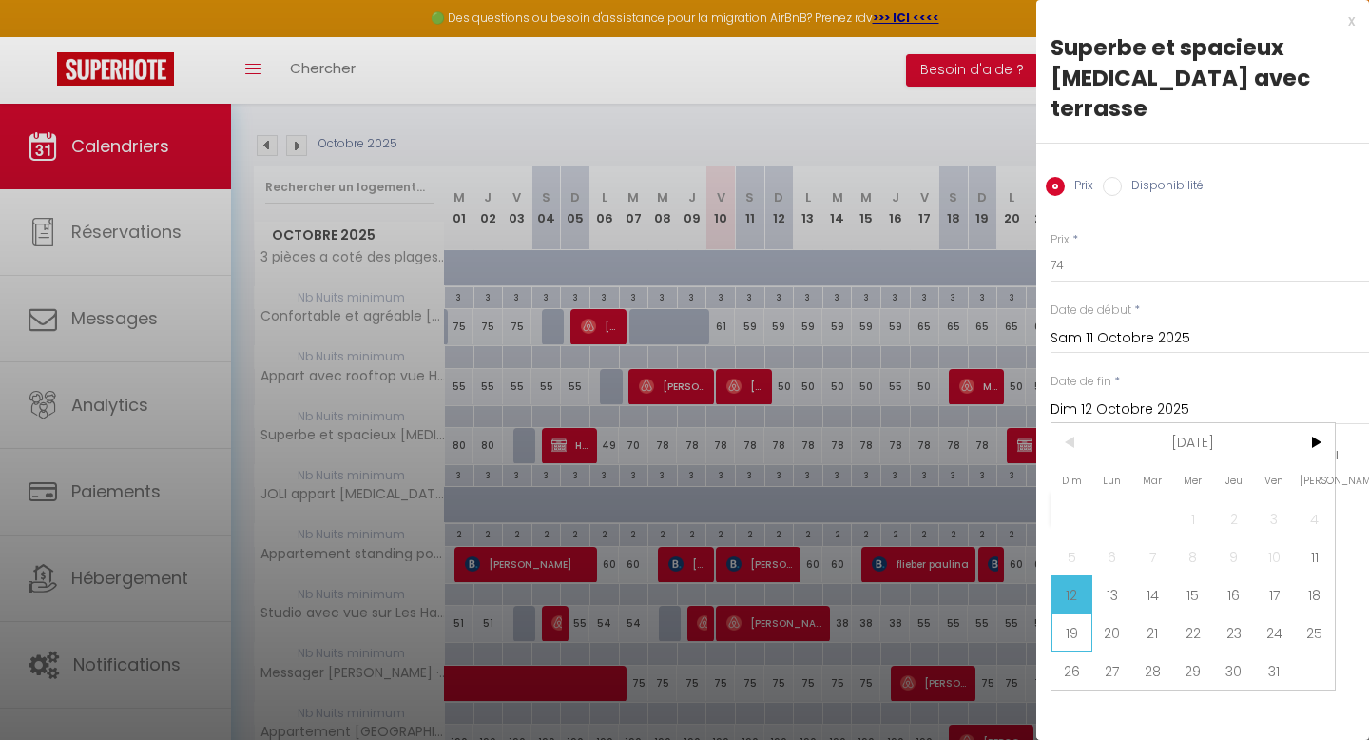
click at [1075, 613] on span "19" at bounding box center [1072, 632] width 41 height 38
type input "Dim 19 Octobre 2025"
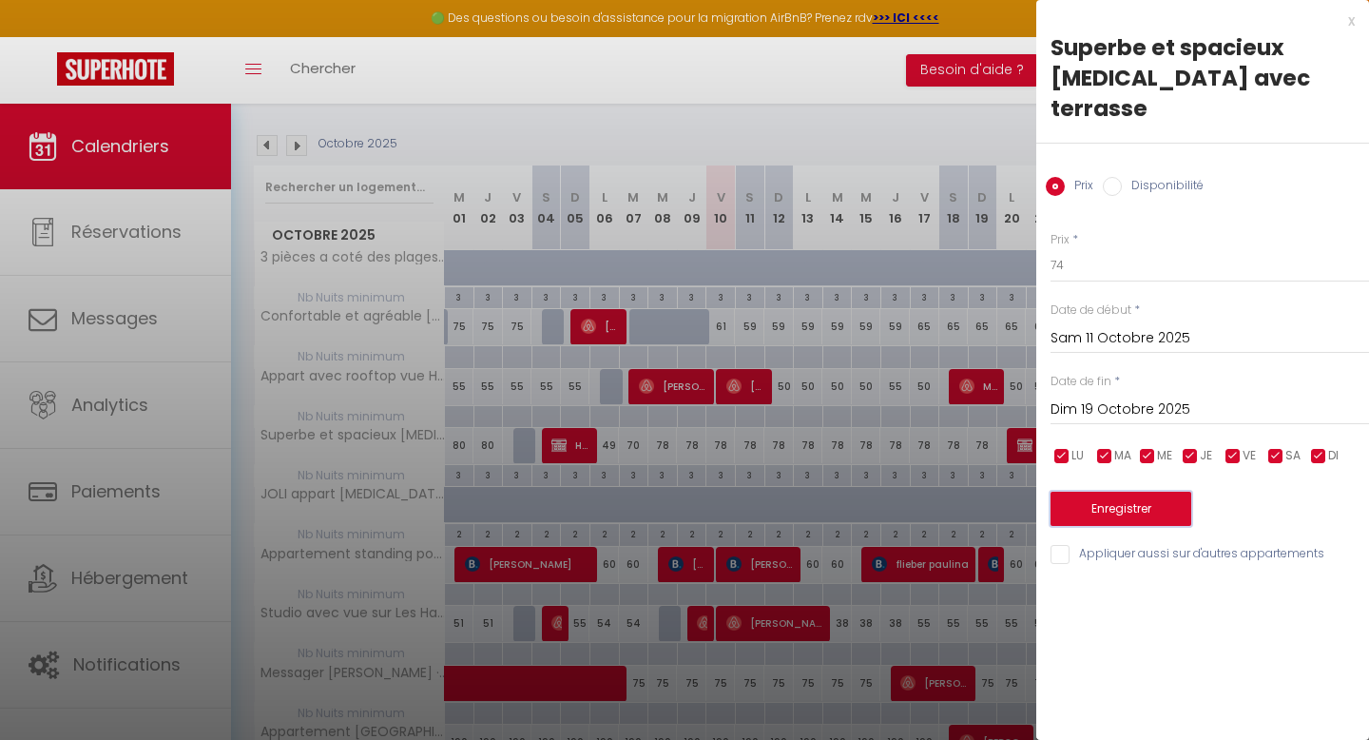
click at [1116, 492] on button "Enregistrer" at bounding box center [1121, 509] width 141 height 34
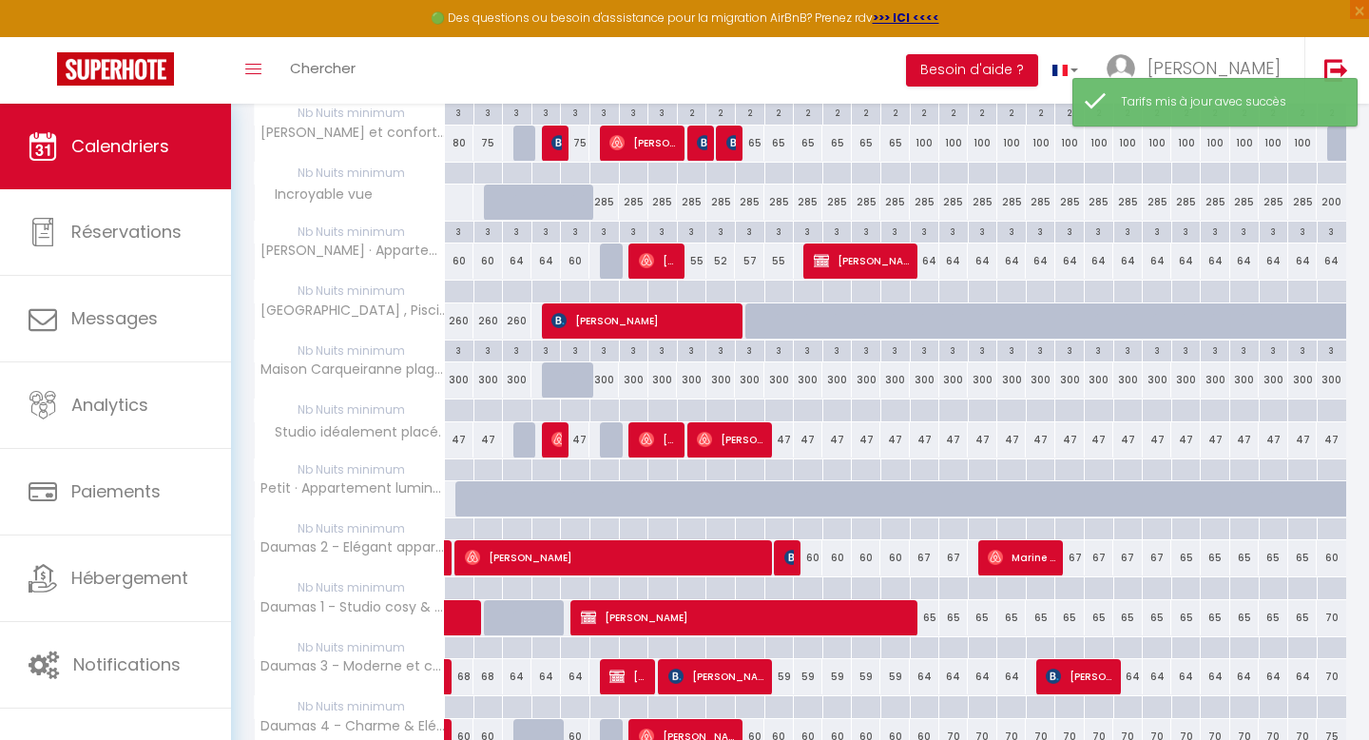
scroll to position [1005, 0]
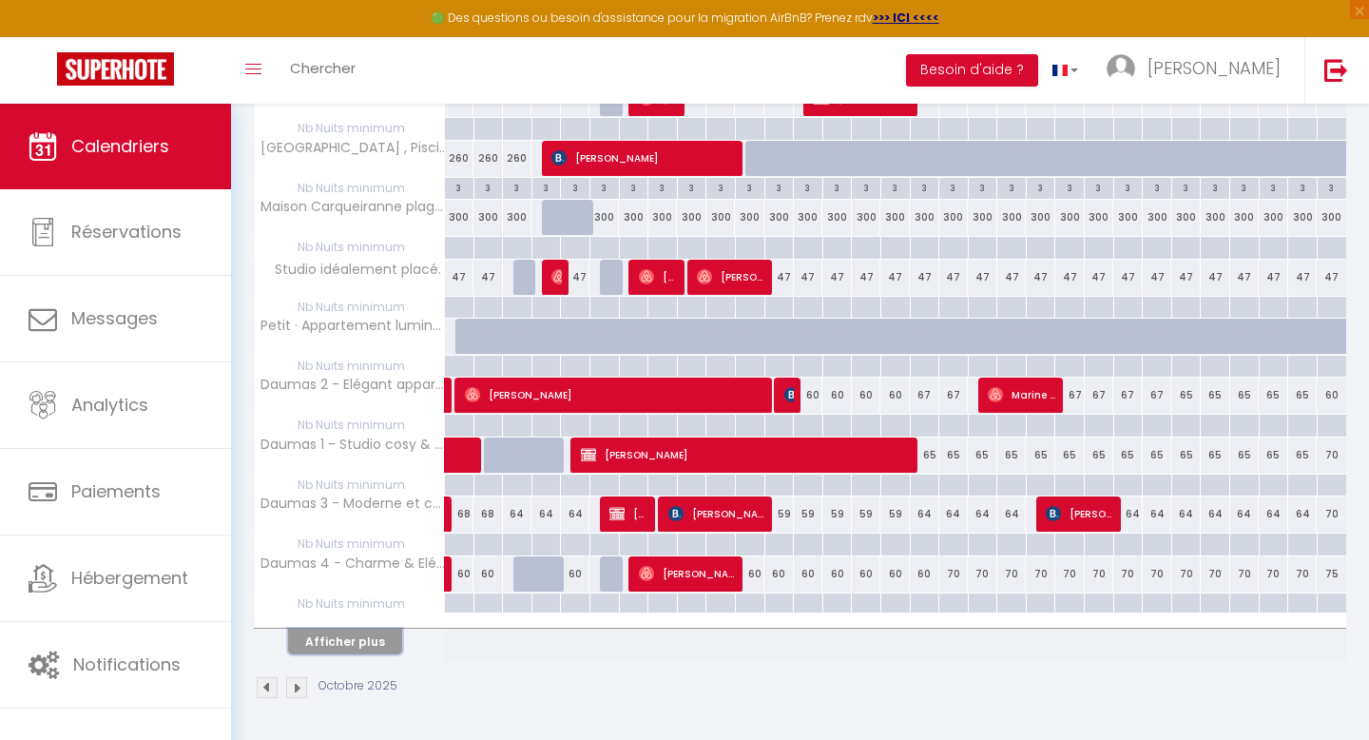
click at [357, 641] on button "Afficher plus" at bounding box center [345, 641] width 114 height 26
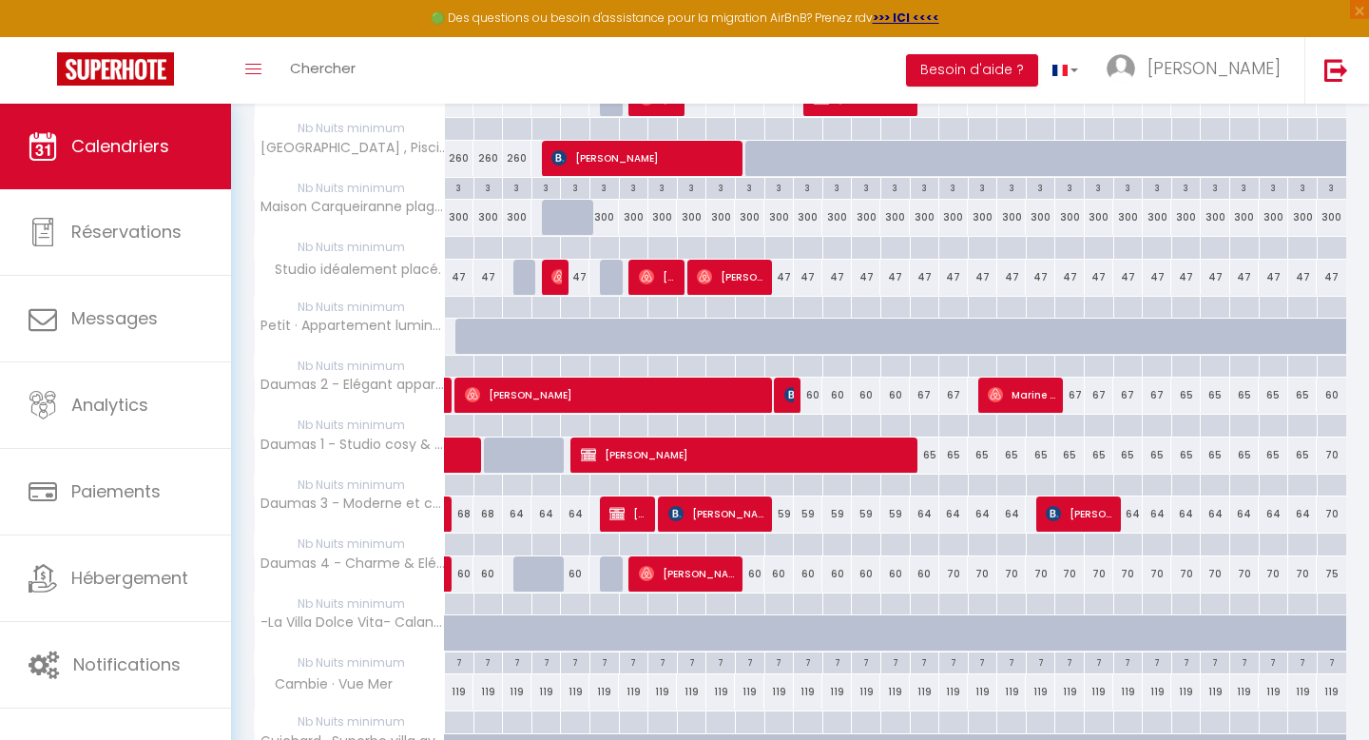
click at [752, 574] on div "60" at bounding box center [749, 573] width 29 height 35
type input "60"
type input "Sam 11 Octobre 2025"
type input "Dim 12 Octobre 2025"
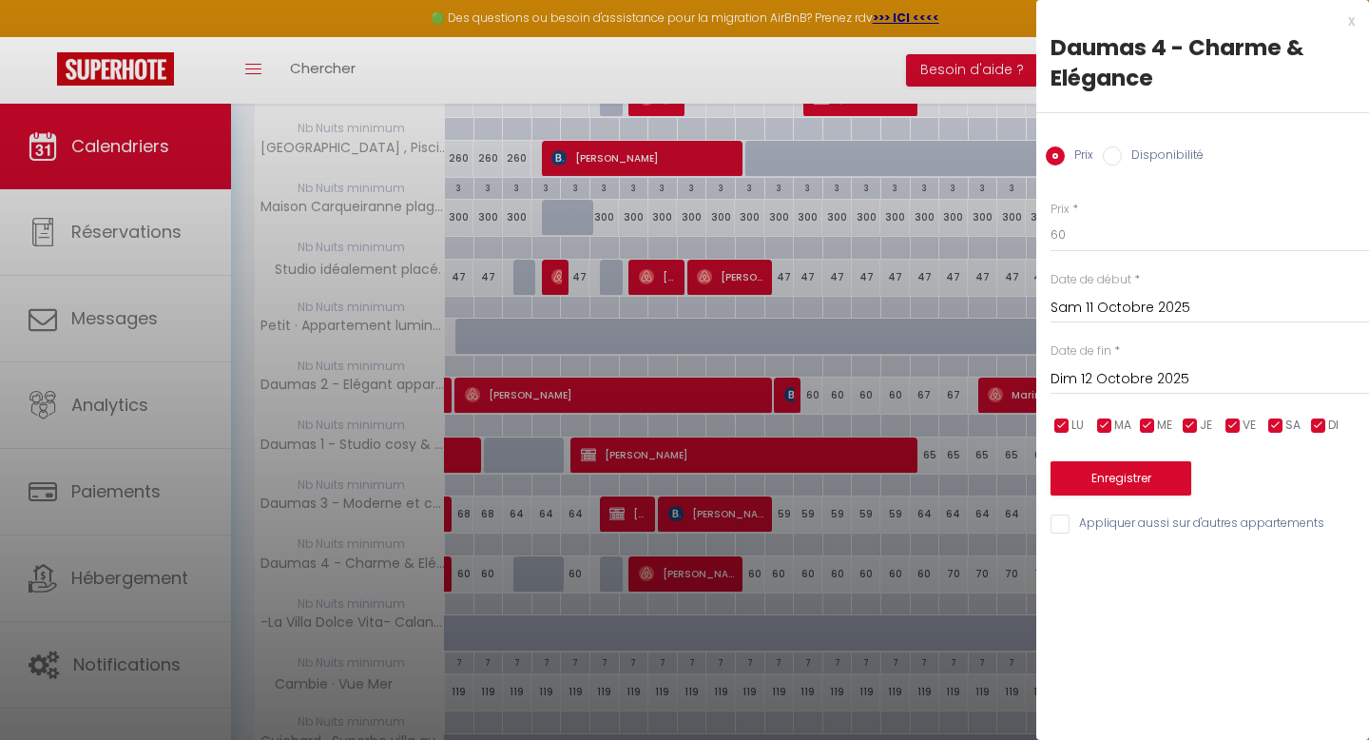
click at [779, 564] on div at bounding box center [684, 370] width 1369 height 740
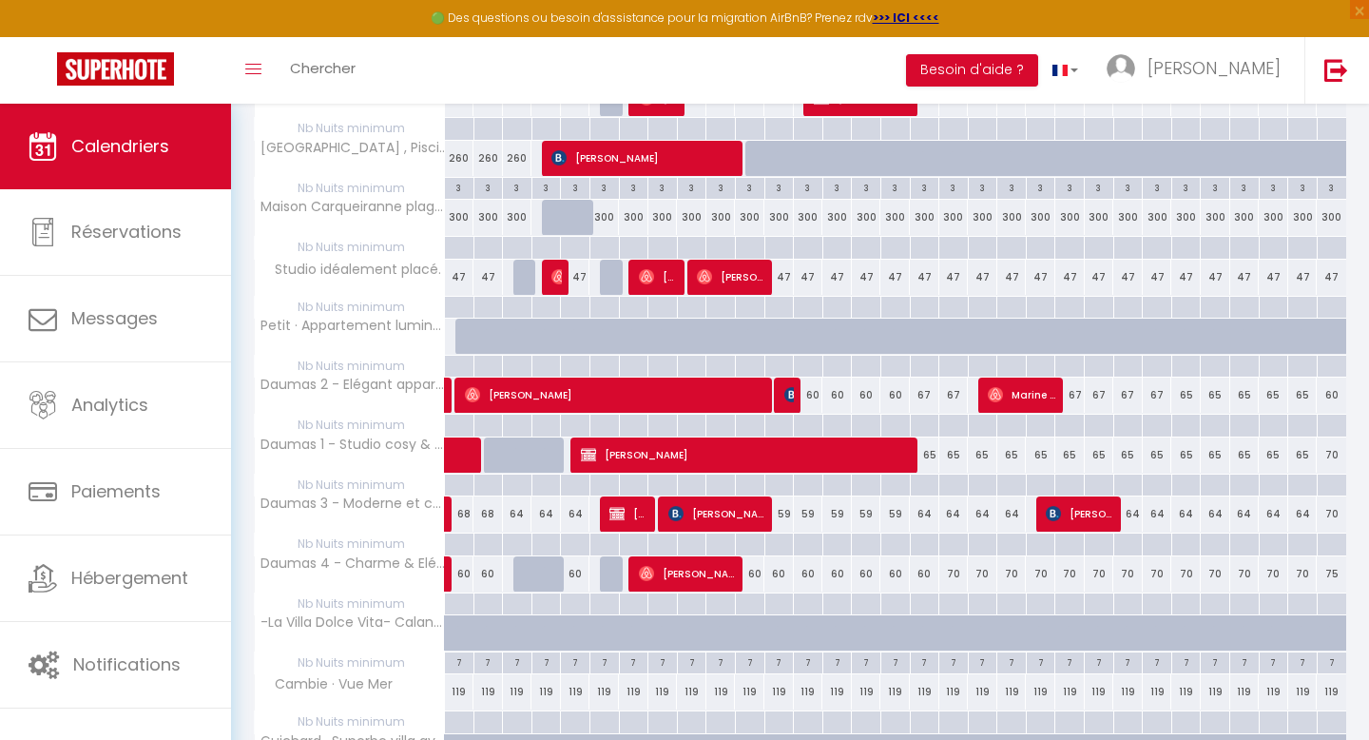
click at [779, 564] on div "60" at bounding box center [778, 573] width 29 height 35
type input "60"
type input "Dim 12 Octobre 2025"
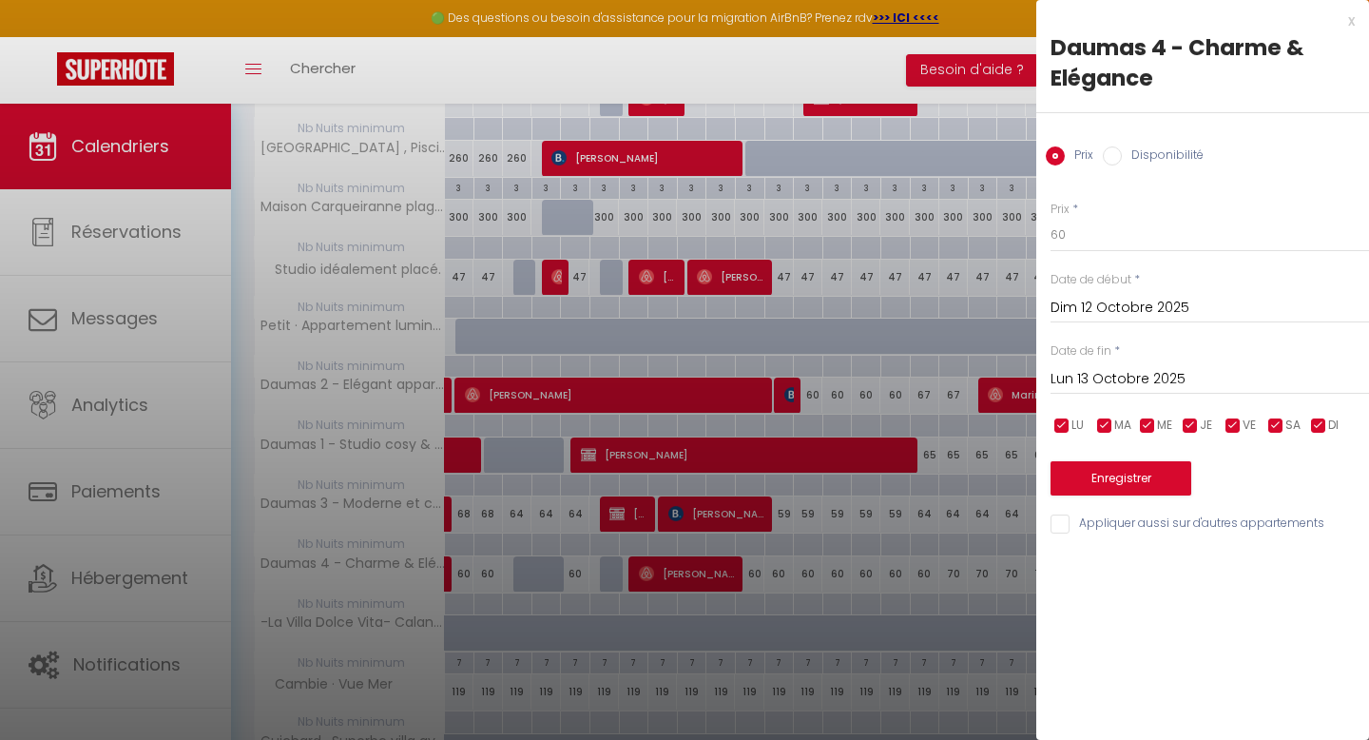
click at [1168, 378] on input "Lun 13 Octobre 2025" at bounding box center [1210, 379] width 319 height 25
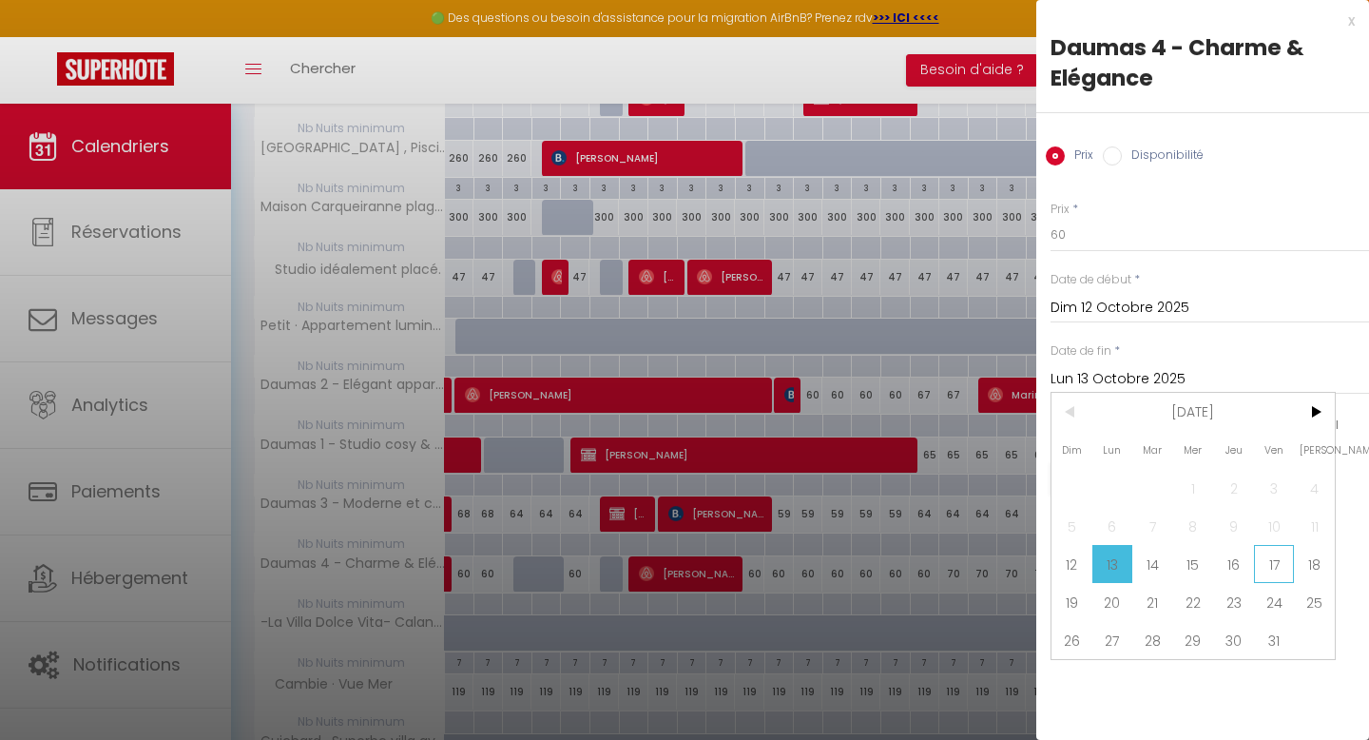
click at [1273, 562] on span "17" at bounding box center [1274, 564] width 41 height 38
type input "Ven 17 Octobre 2025"
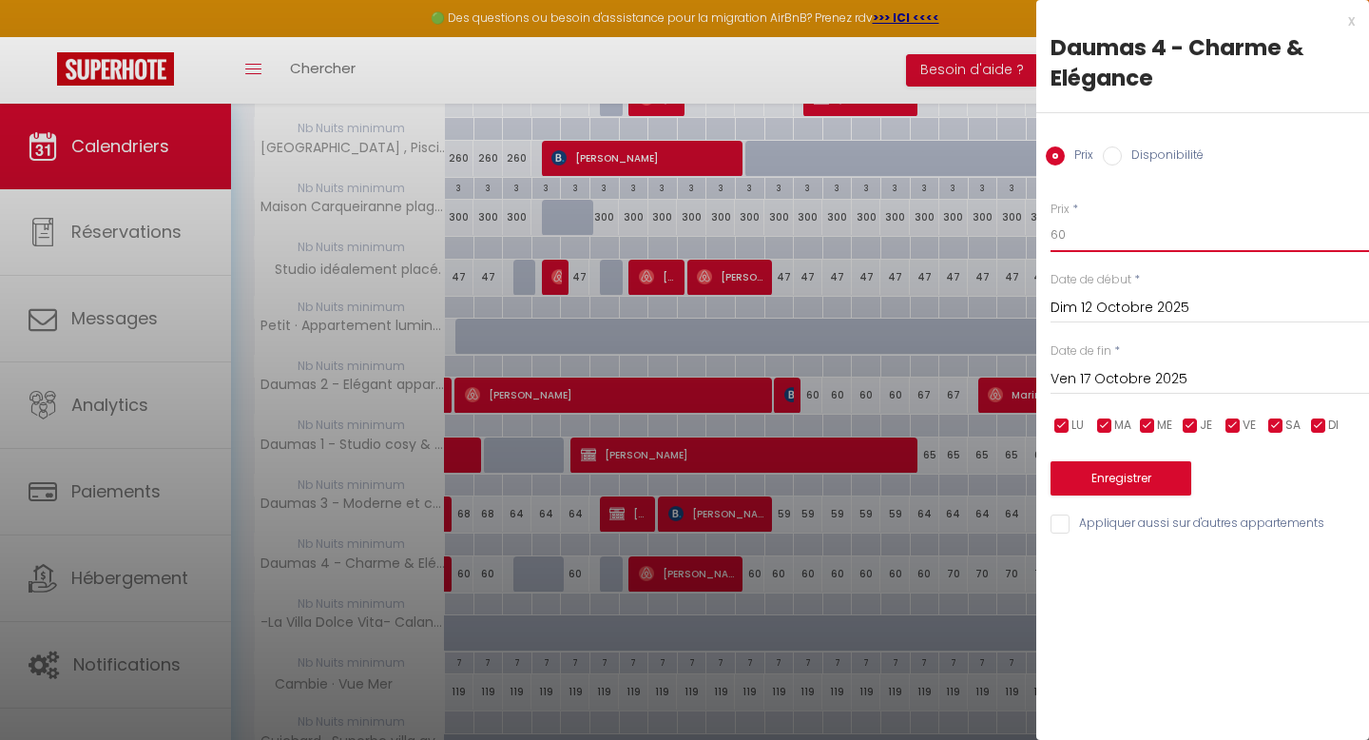
click at [1072, 231] on input "60" at bounding box center [1210, 235] width 319 height 34
type input "6"
type input "59"
click at [1139, 467] on button "Enregistrer" at bounding box center [1121, 478] width 141 height 34
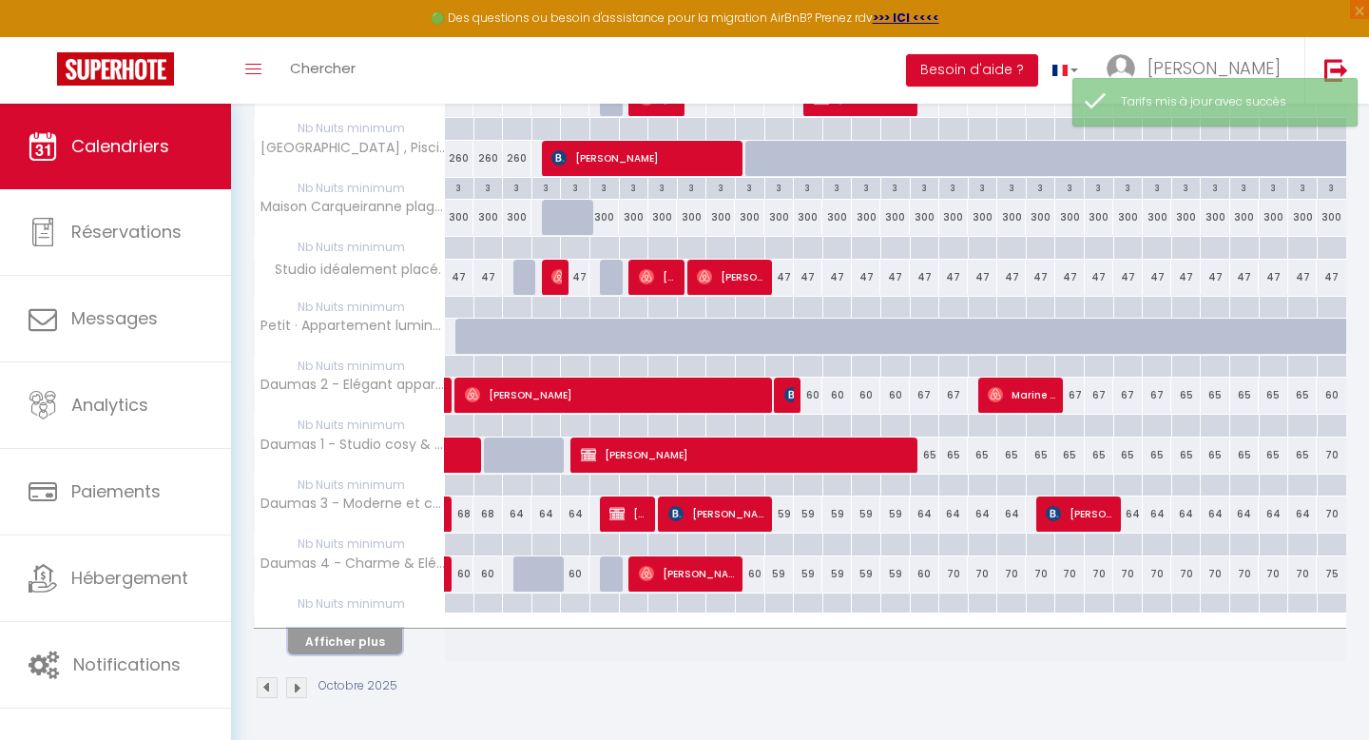
click at [366, 638] on button "Afficher plus" at bounding box center [345, 641] width 114 height 26
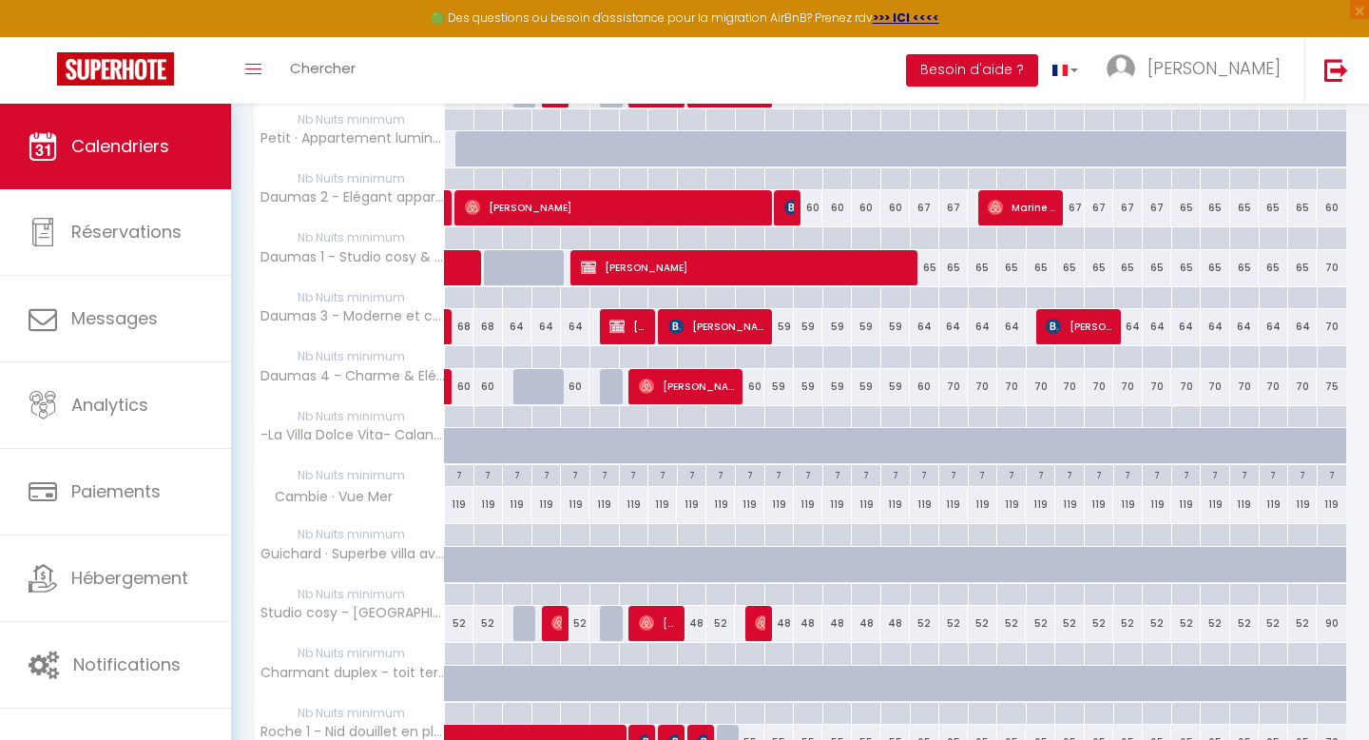
scroll to position [1552, 0]
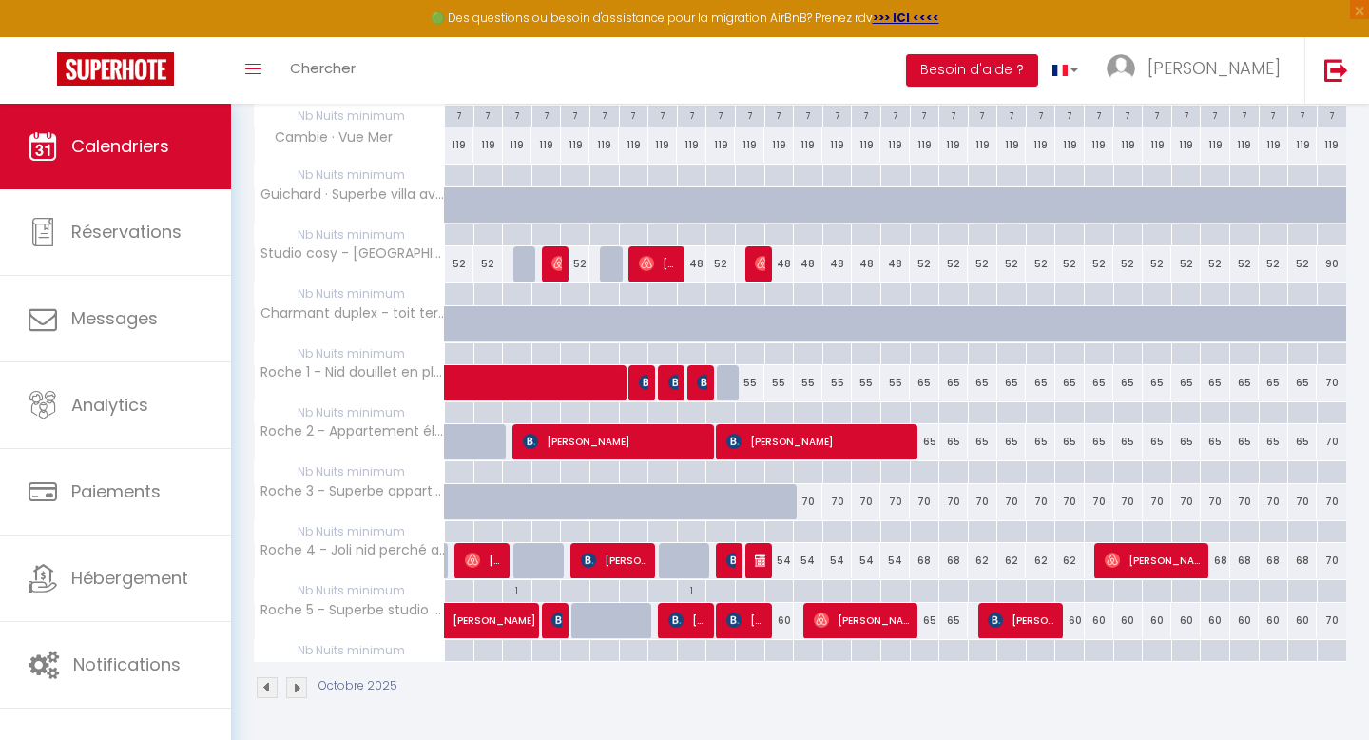
click at [806, 501] on div "70" at bounding box center [808, 501] width 29 height 35
type input "70"
type input "Lun 13 Octobre 2025"
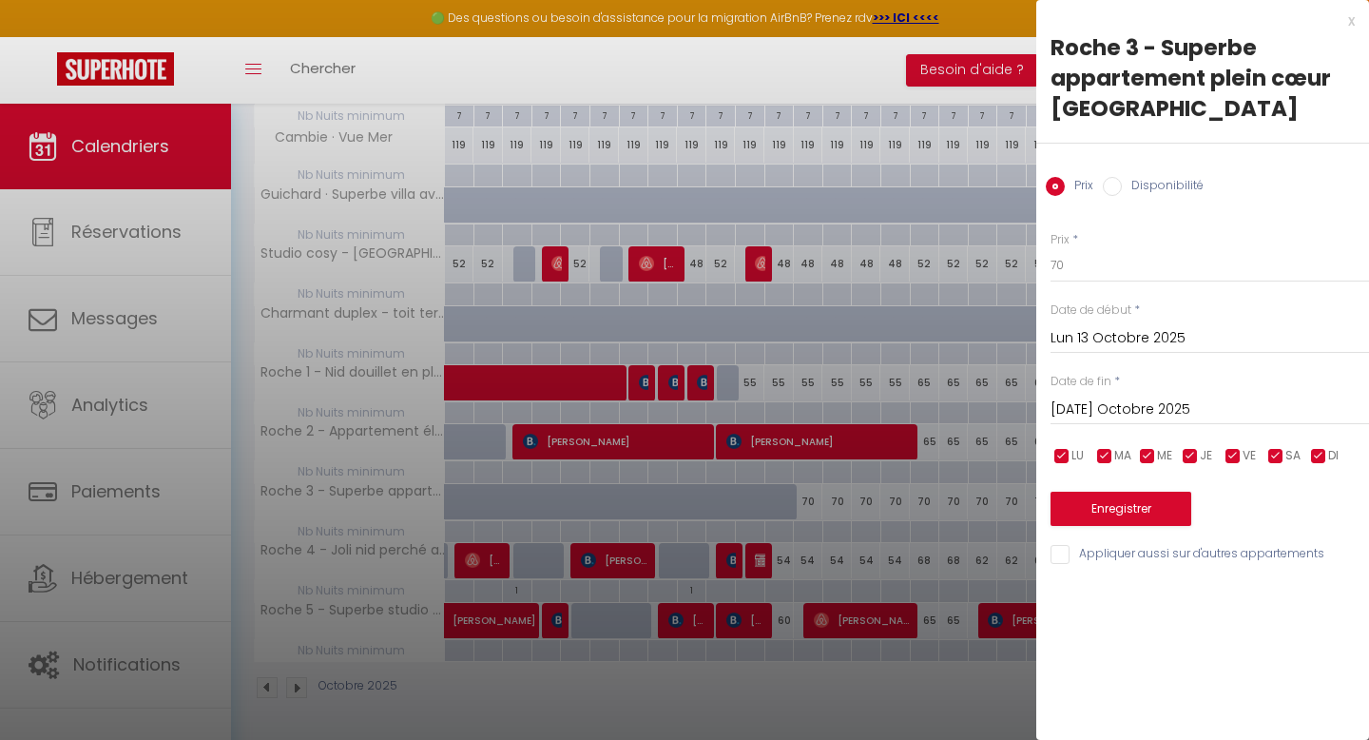
click at [1169, 409] on input "[DATE] Octobre 2025" at bounding box center [1210, 409] width 319 height 25
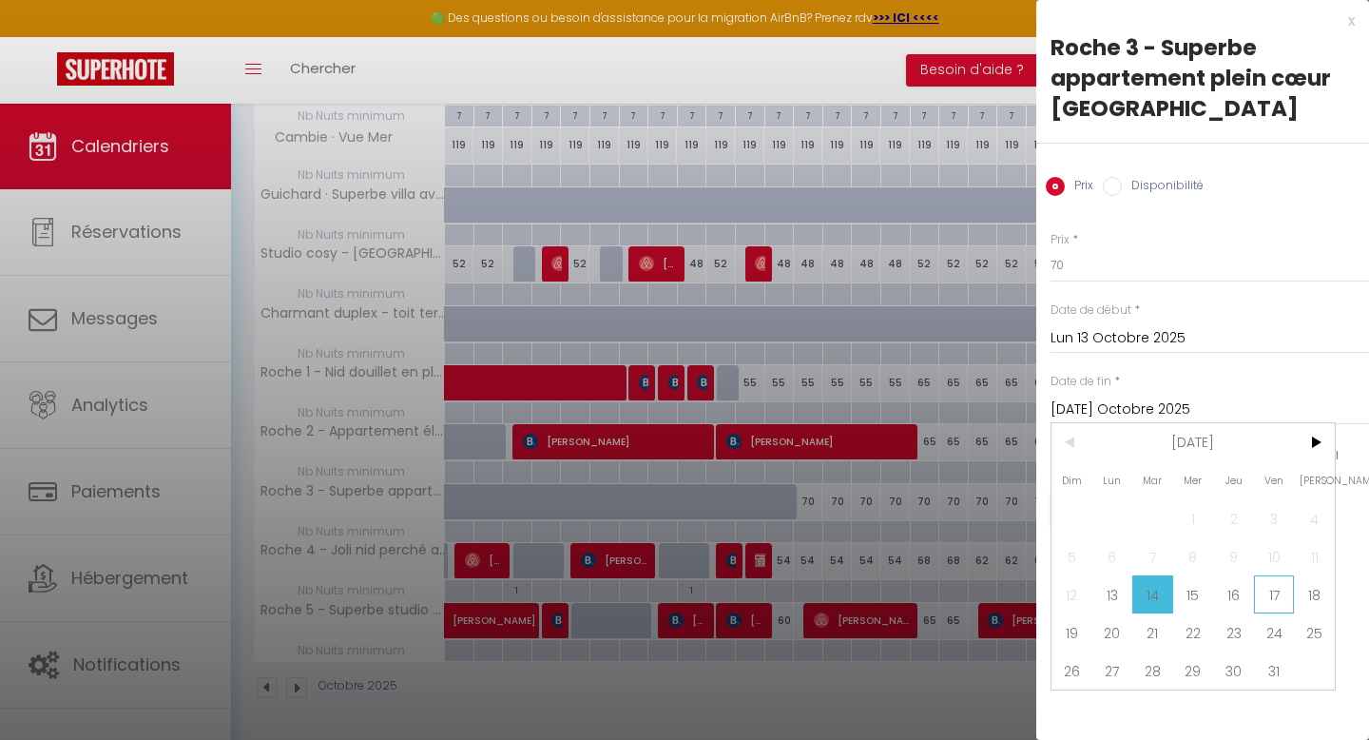
click at [1284, 593] on span "17" at bounding box center [1274, 594] width 41 height 38
type input "Ven 17 Octobre 2025"
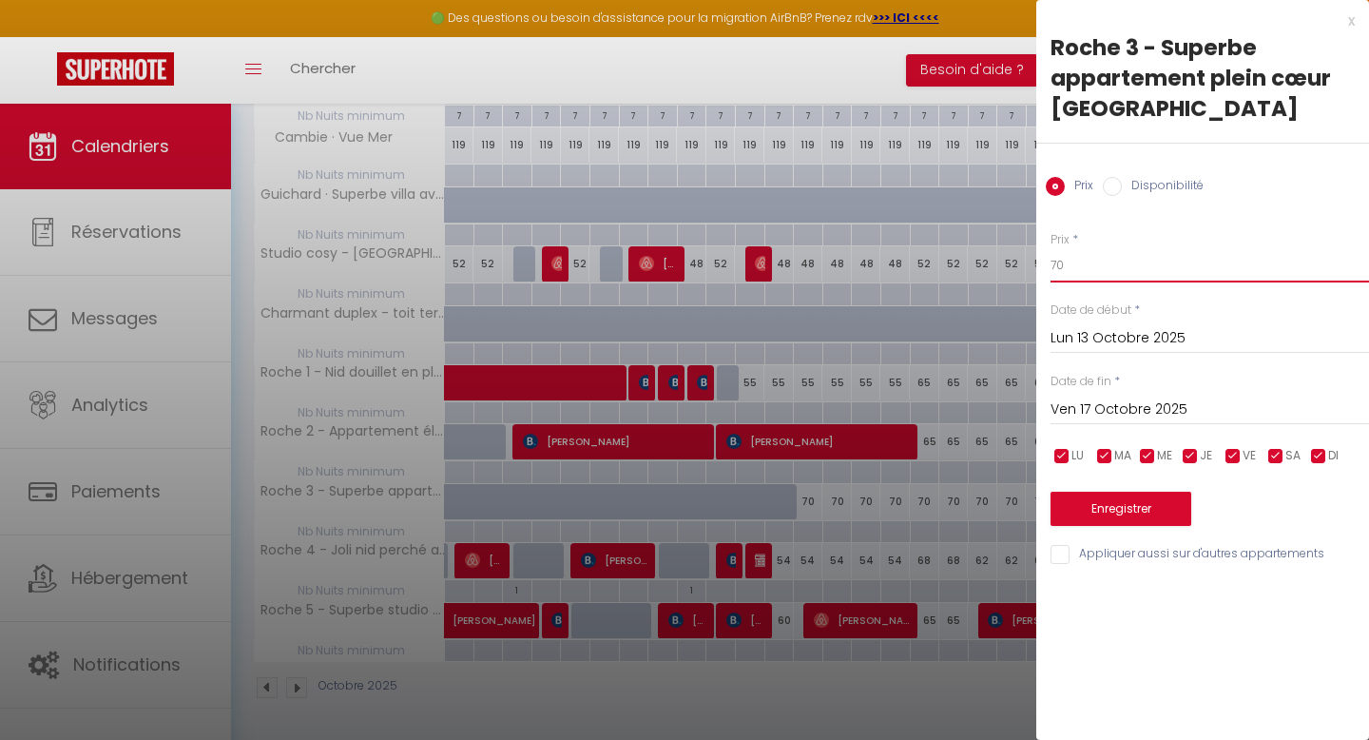
click at [1079, 261] on input "70" at bounding box center [1210, 265] width 319 height 34
type input "7"
type input "56"
click at [1082, 336] on input "Lun 13 Octobre 2025" at bounding box center [1210, 338] width 319 height 25
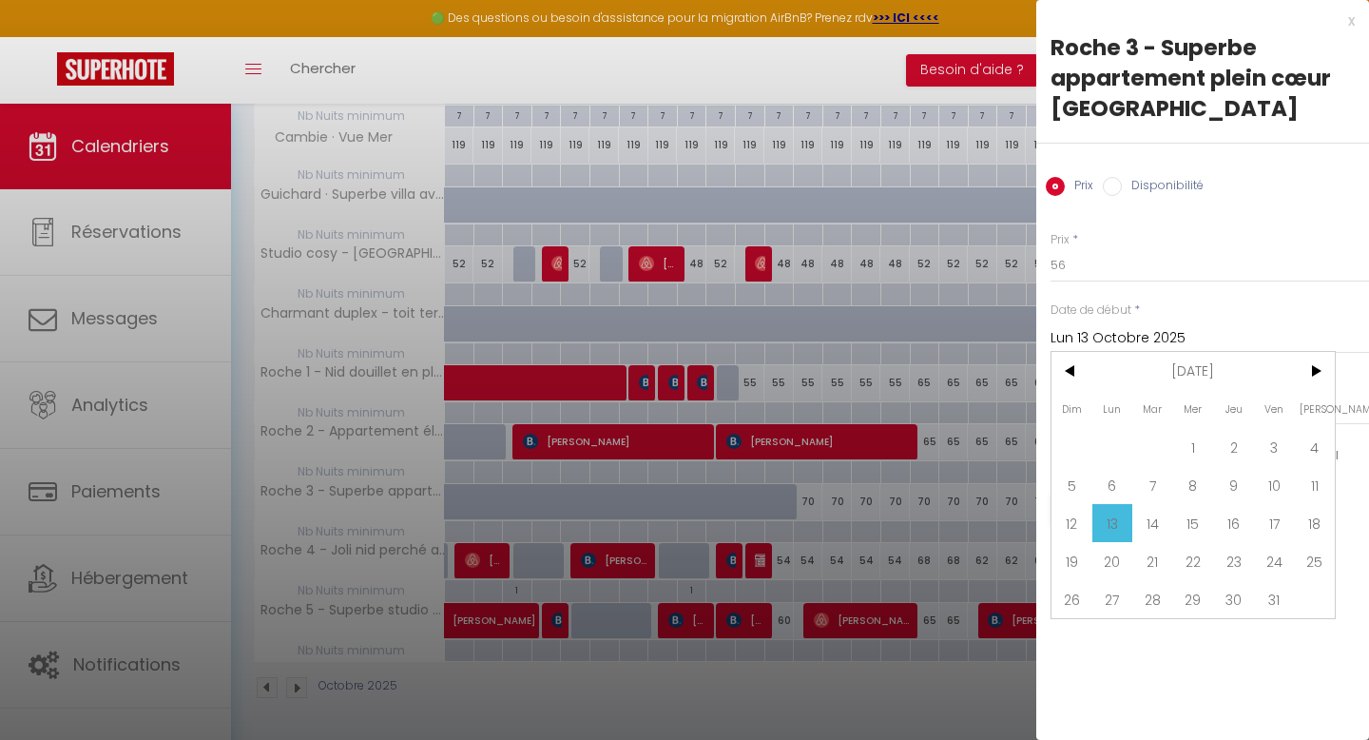
click at [1115, 525] on span "13" at bounding box center [1112, 523] width 41 height 38
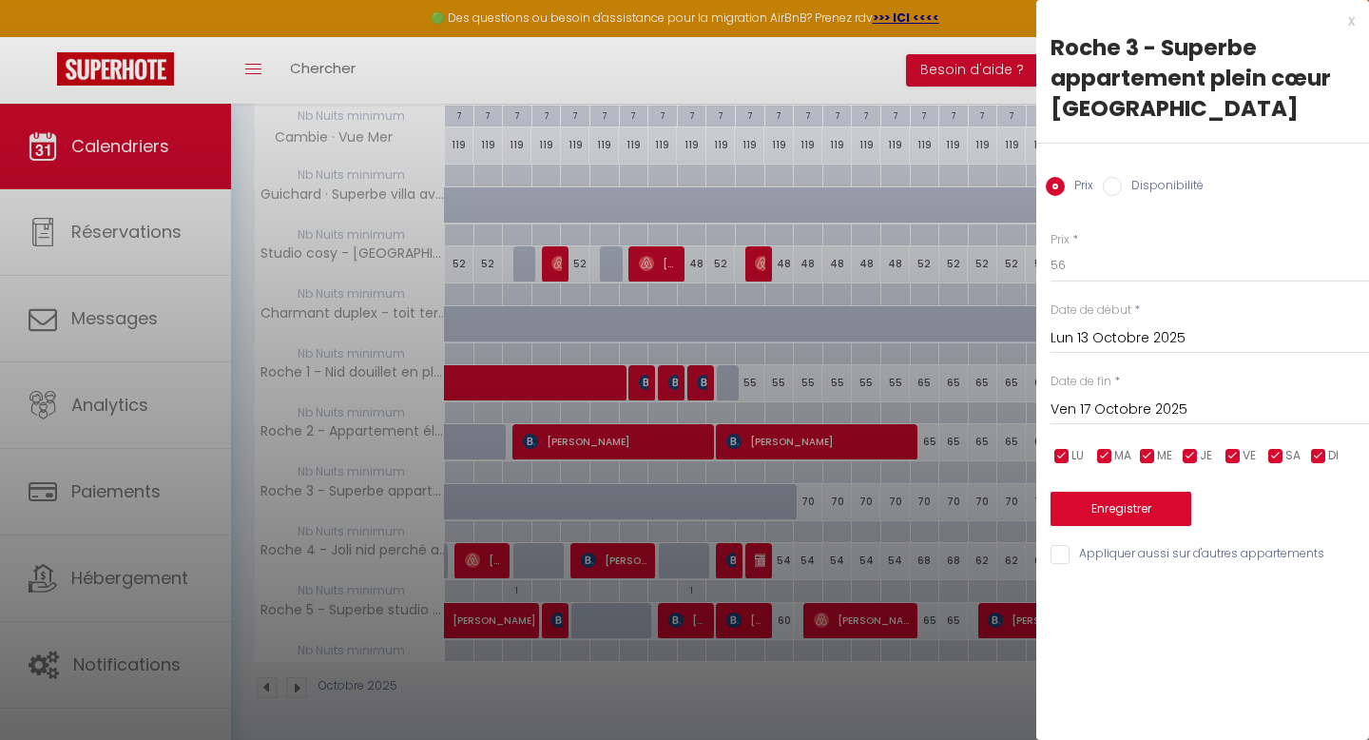
click at [1087, 338] on input "Lun 13 Octobre 2025" at bounding box center [1210, 338] width 319 height 25
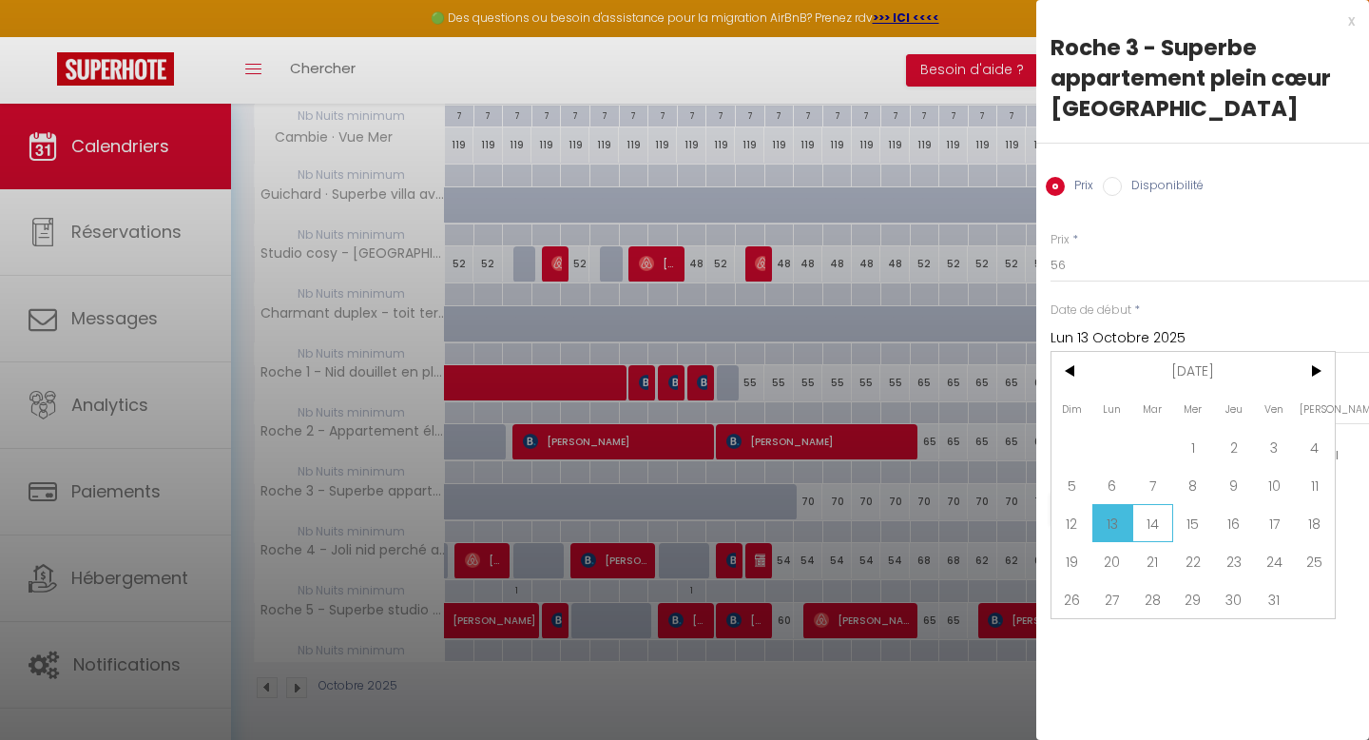
click at [1161, 518] on span "14" at bounding box center [1152, 523] width 41 height 38
type input "[DATE] Octobre 2025"
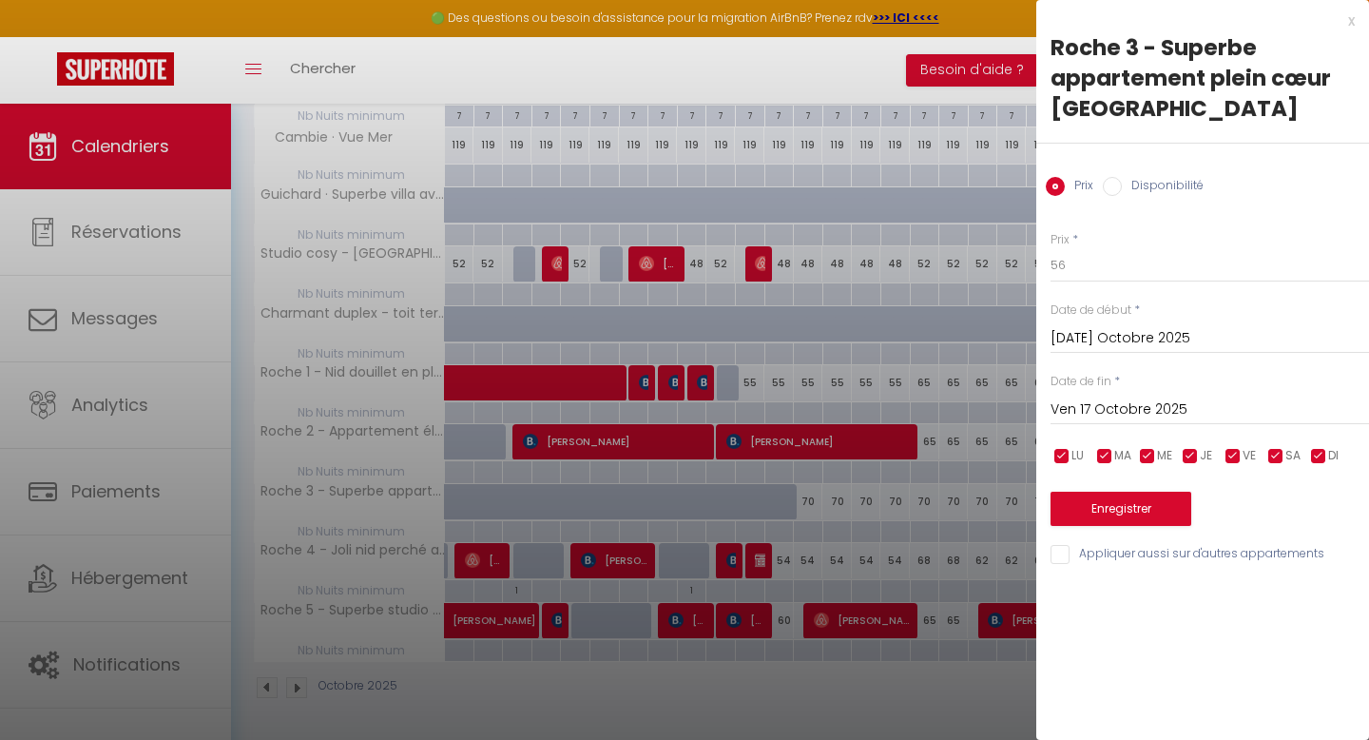
click at [1148, 404] on input "Ven 17 Octobre 2025" at bounding box center [1210, 409] width 319 height 25
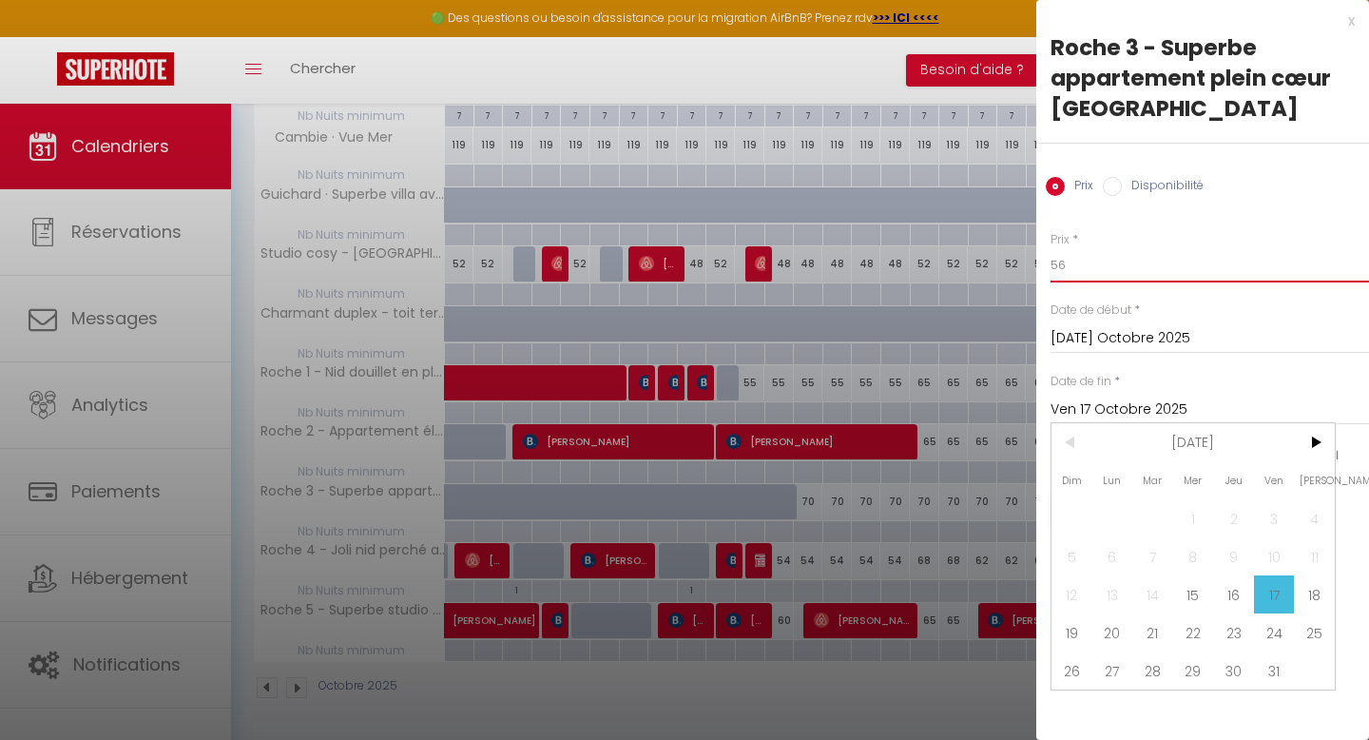
click at [1071, 268] on input "56" at bounding box center [1210, 265] width 319 height 34
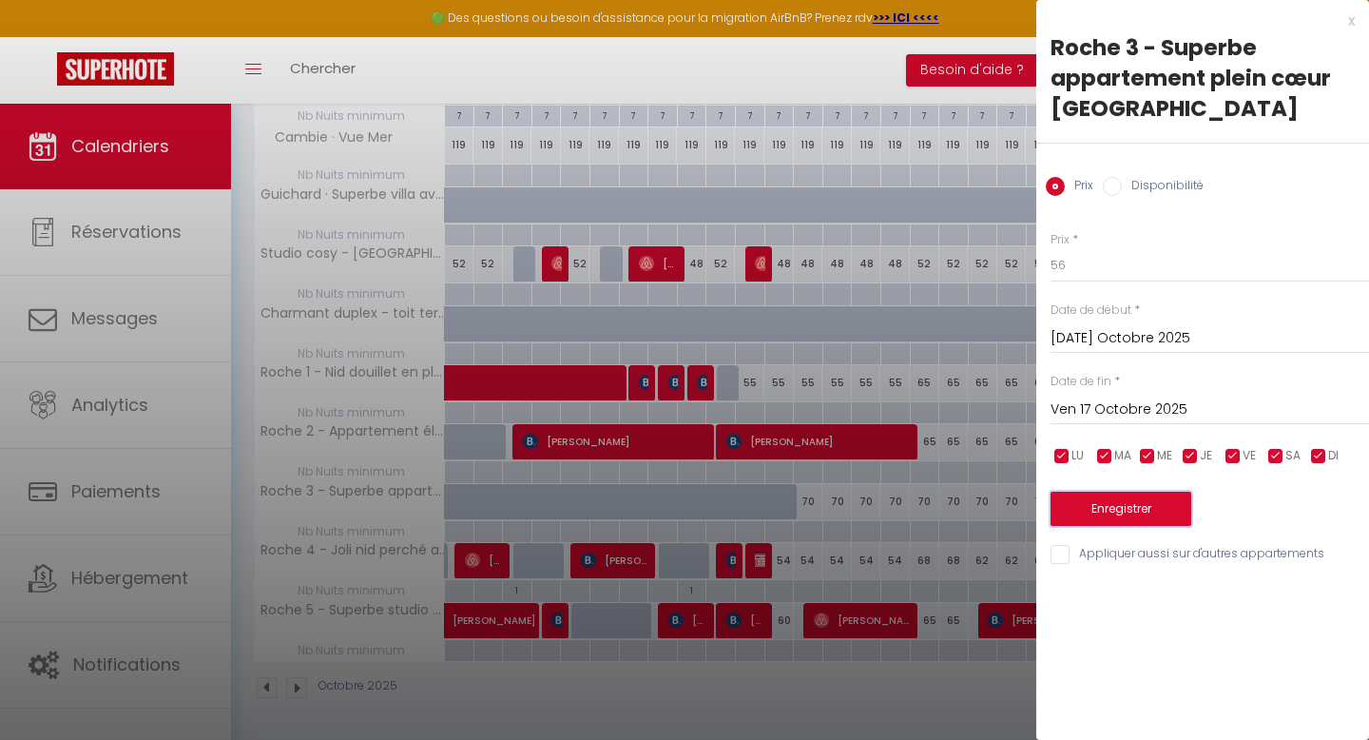
click at [1092, 498] on button "Enregistrer" at bounding box center [1121, 509] width 141 height 34
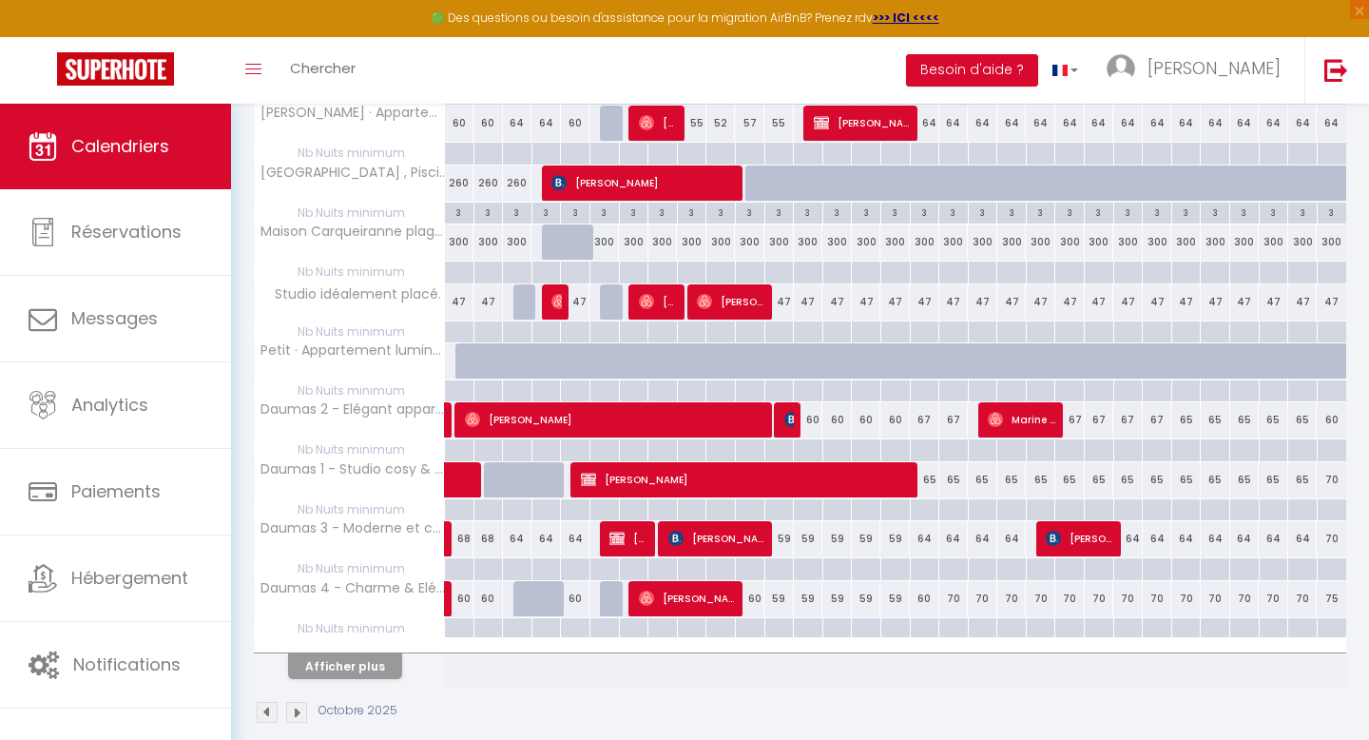
scroll to position [1005, 0]
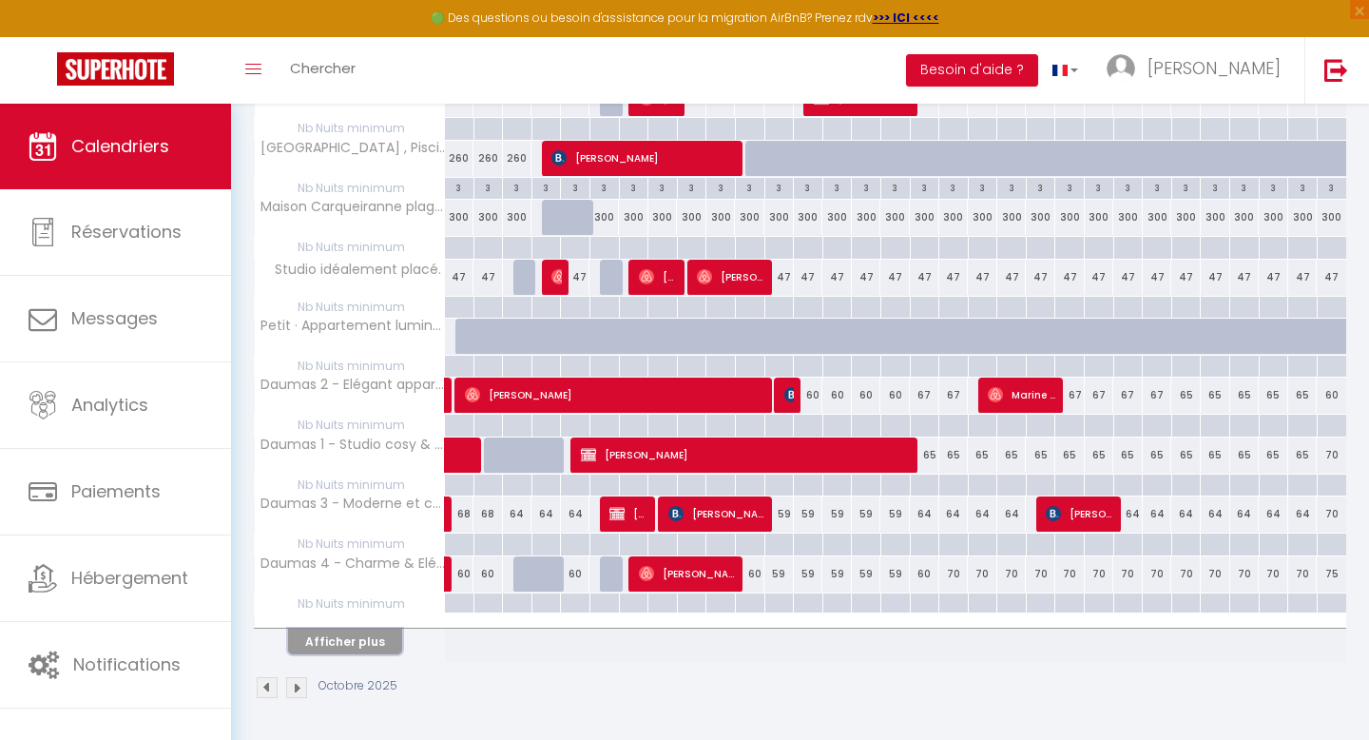
click at [362, 642] on button "Afficher plus" at bounding box center [345, 641] width 114 height 26
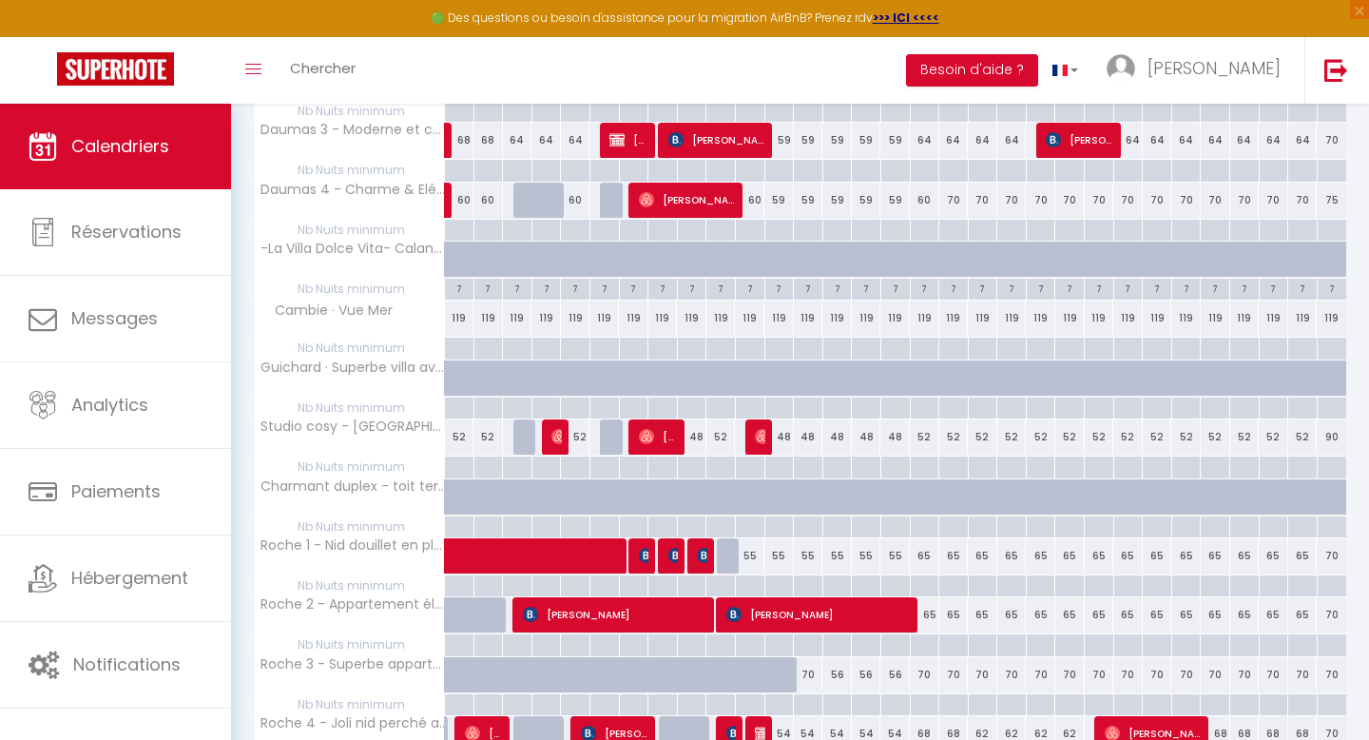
scroll to position [1552, 0]
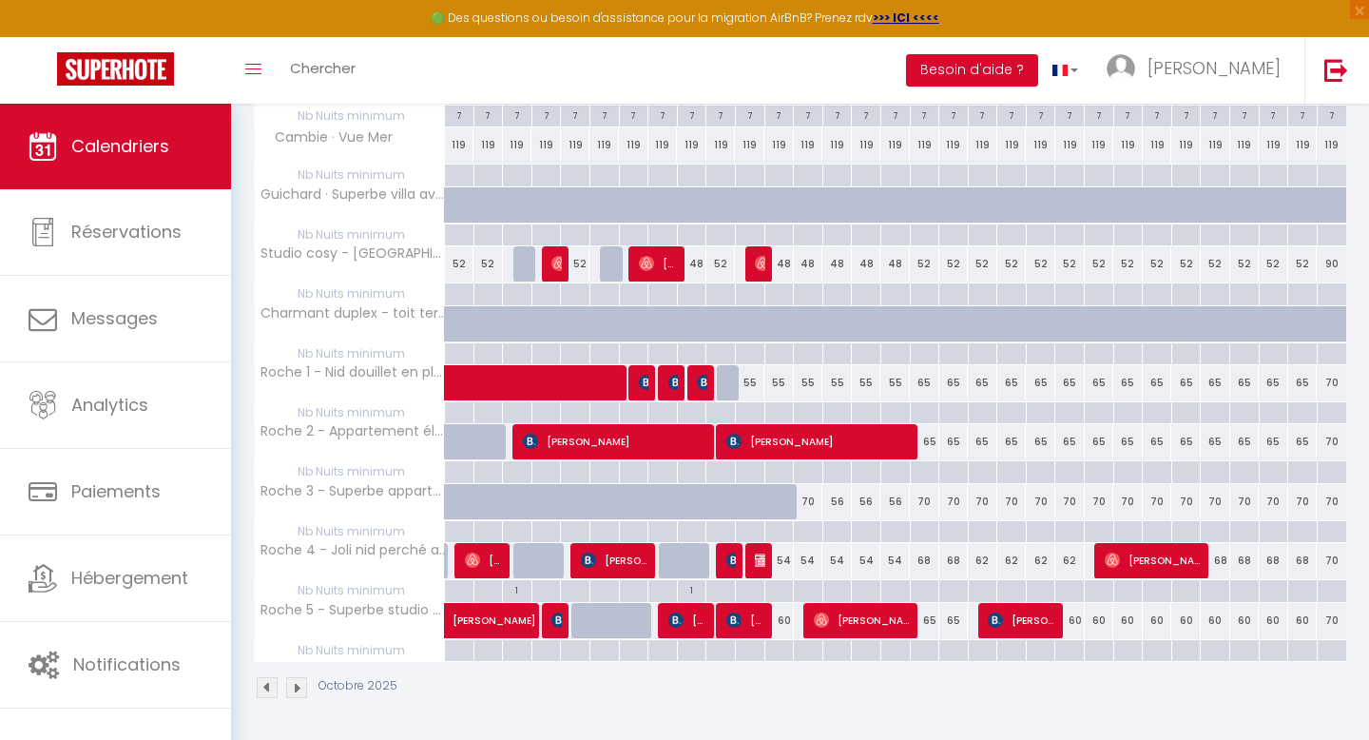
click at [810, 492] on div "70" at bounding box center [808, 501] width 29 height 35
type input "70"
select select "1"
type input "Lun 13 Octobre 2025"
type input "[DATE] Octobre 2025"
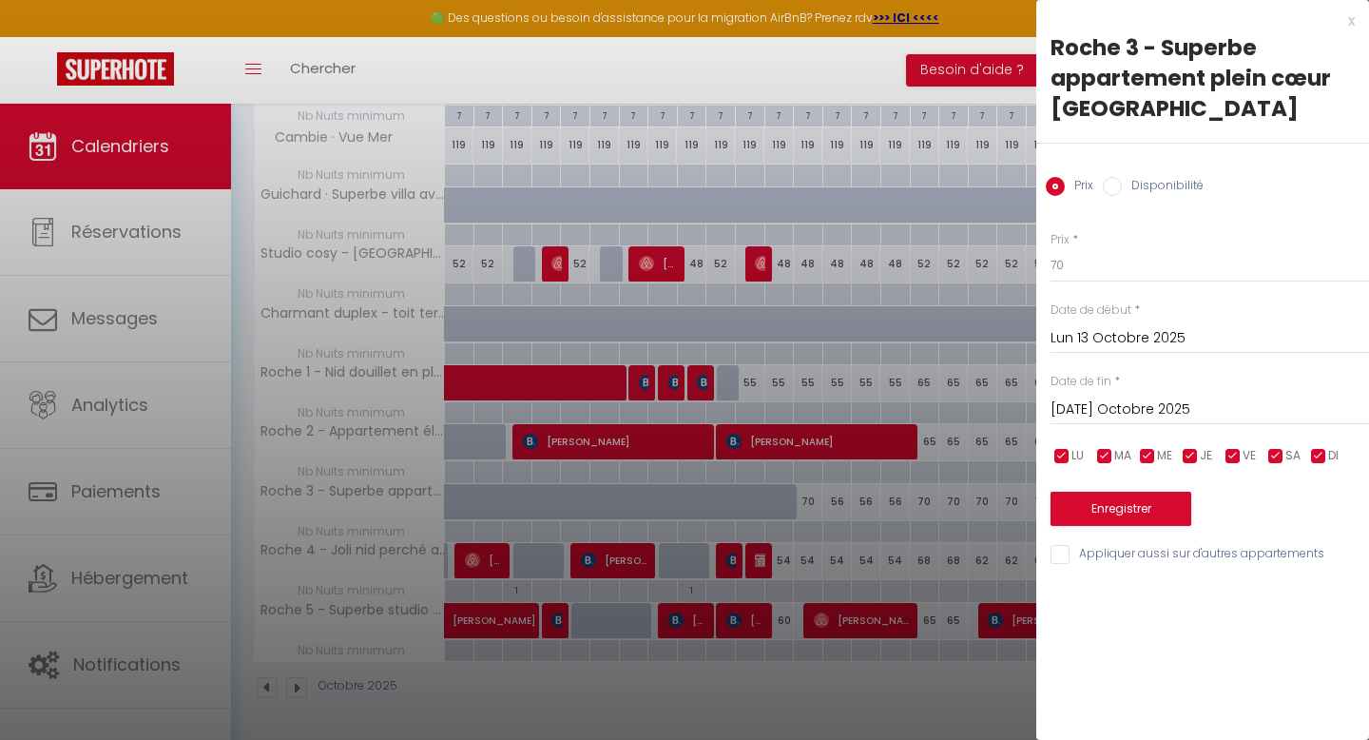
click at [1122, 183] on label "Disponibilité" at bounding box center [1163, 187] width 82 height 21
click at [1122, 183] on input "Disponibilité" at bounding box center [1112, 186] width 19 height 19
radio input "true"
radio input "false"
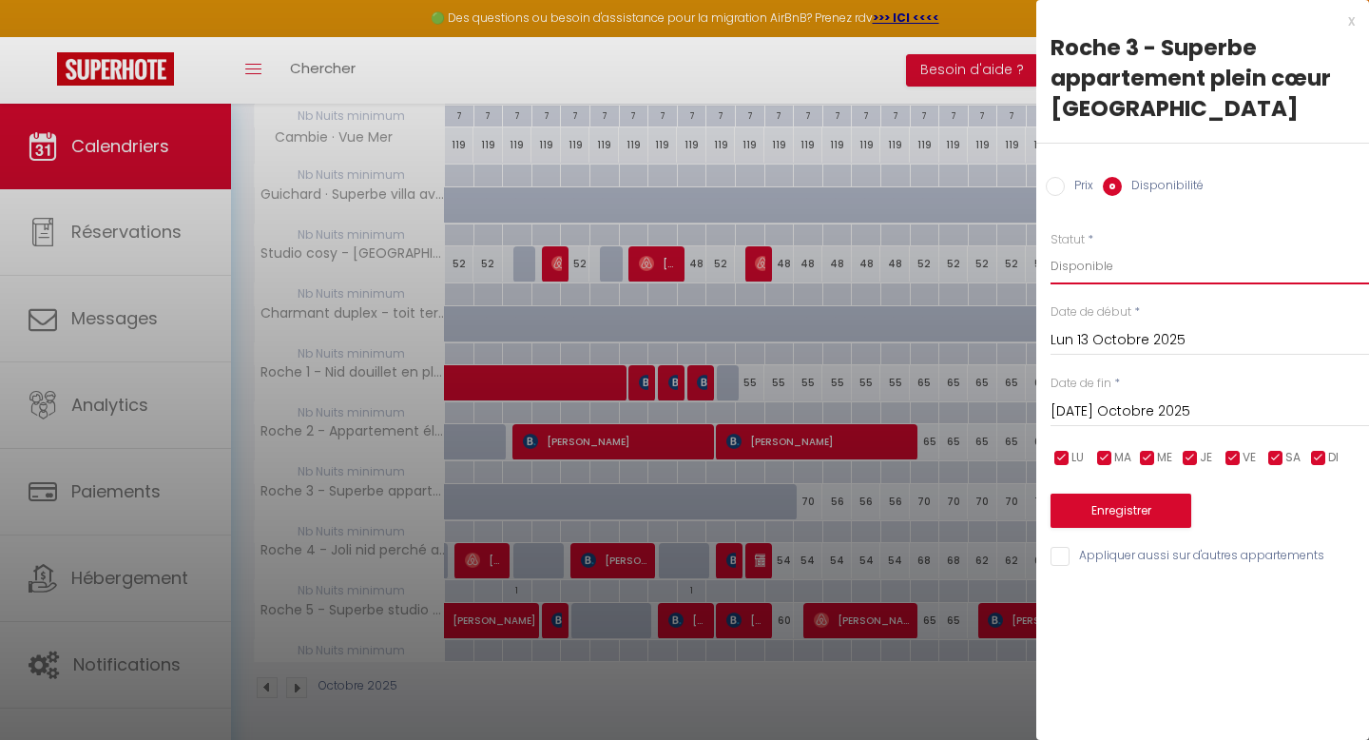
click at [1084, 268] on select "Disponible Indisponible" at bounding box center [1210, 266] width 319 height 36
select select "0"
click at [1108, 505] on button "Enregistrer" at bounding box center [1121, 510] width 141 height 34
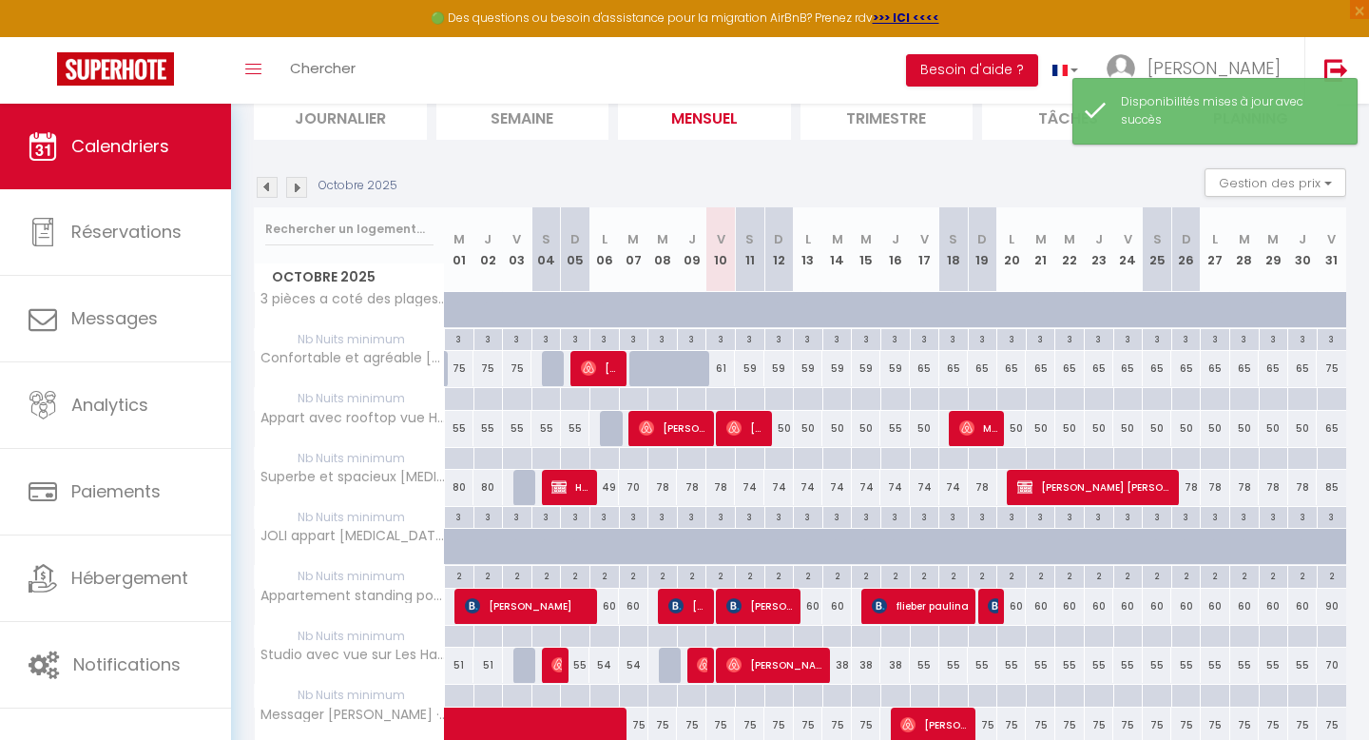
scroll to position [0, 0]
